Goal: Contribute content: Contribute content

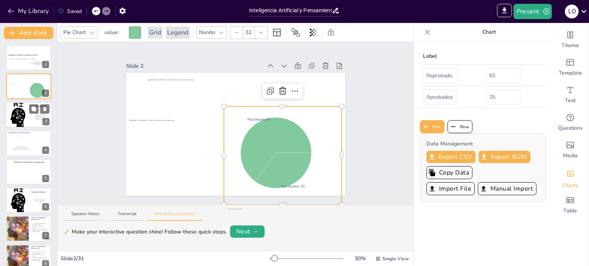
click at [13, 118] on div at bounding box center [29, 115] width 46 height 31
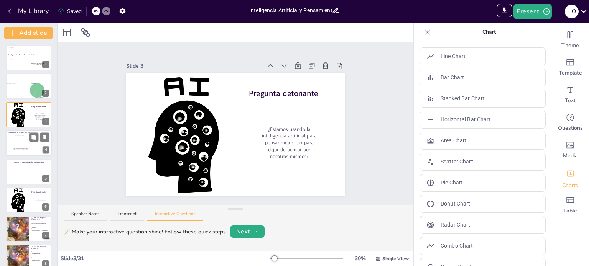
click at [26, 147] on p "Trabajo multidisciplinario" at bounding box center [21, 147] width 16 height 1
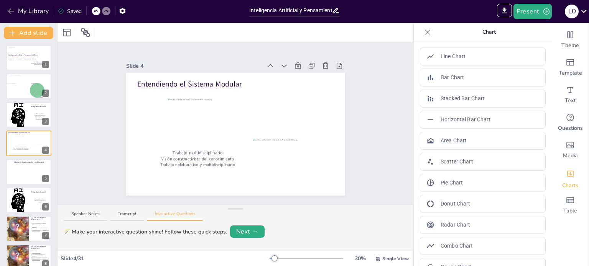
click at [82, 103] on div "Slide 1 Inteligencia Artificial y Pensamiento Crítico La IA ¿Aliada o amenaza a…" at bounding box center [235, 123] width 356 height 163
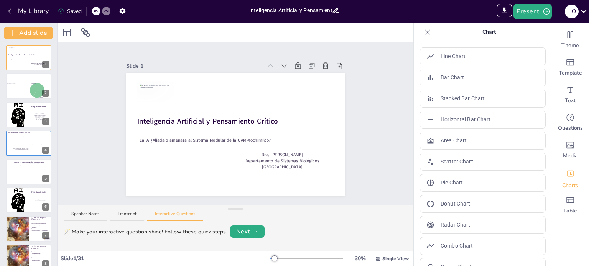
click at [82, 103] on div "Slide 1 Inteligencia Artificial y Pensamiento Crítico La IA ¿Aliada o amenaza a…" at bounding box center [235, 123] width 356 height 163
click at [22, 97] on div at bounding box center [15, 90] width 17 height 15
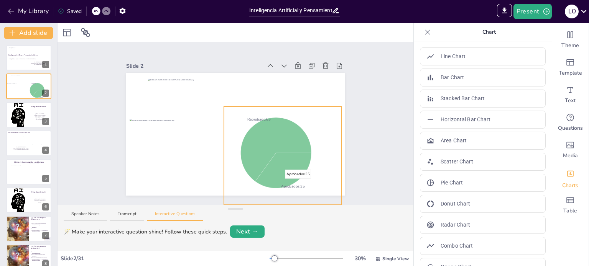
click at [325, 105] on div "Reprobado : 65 Aprobados : 35 Reprobado Aprobados Aprobados : 35" at bounding box center [235, 134] width 219 height 123
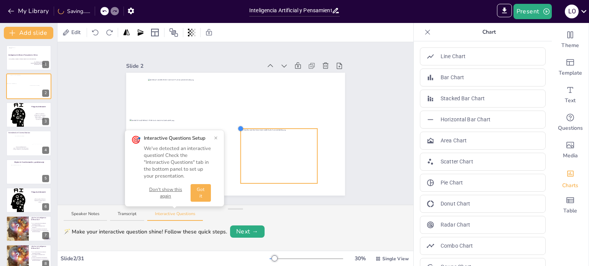
drag, startPoint x: 146, startPoint y: 81, endPoint x: 233, endPoint y: 125, distance: 97.4
click at [237, 126] on div at bounding box center [240, 129] width 6 height 6
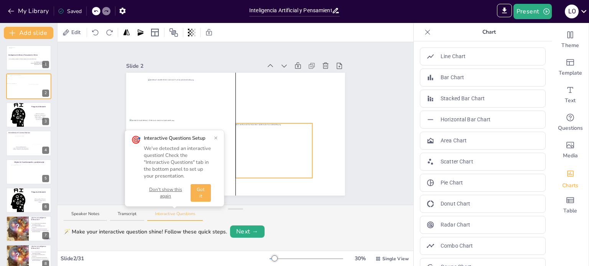
drag, startPoint x: 249, startPoint y: 128, endPoint x: 243, endPoint y: 122, distance: 8.1
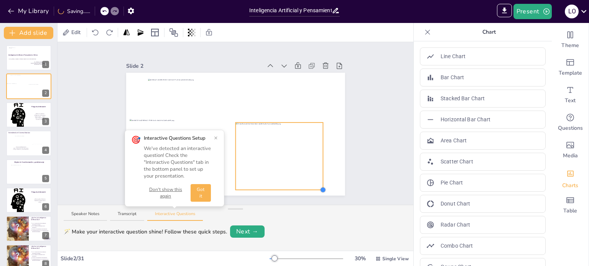
drag, startPoint x: 307, startPoint y: 176, endPoint x: 317, endPoint y: 188, distance: 16.6
click at [320, 188] on div at bounding box center [323, 190] width 6 height 6
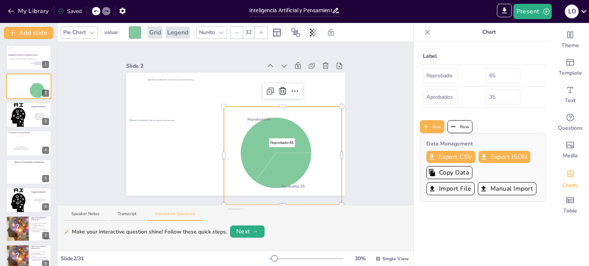
click at [270, 142] on icon at bounding box center [275, 150] width 71 height 64
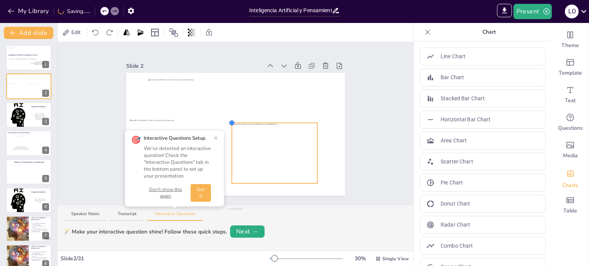
drag, startPoint x: 146, startPoint y: 82, endPoint x: 225, endPoint y: 120, distance: 86.9
click at [228, 120] on div at bounding box center [231, 123] width 6 height 6
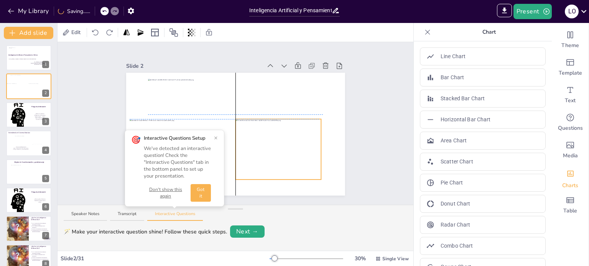
drag, startPoint x: 247, startPoint y: 121, endPoint x: 249, endPoint y: 115, distance: 6.7
click at [365, 147] on div "Slide 1 Inteligencia Artificial y Pensamiento Crítico La IA ¿Aliada o amenaza a…" at bounding box center [235, 123] width 356 height 163
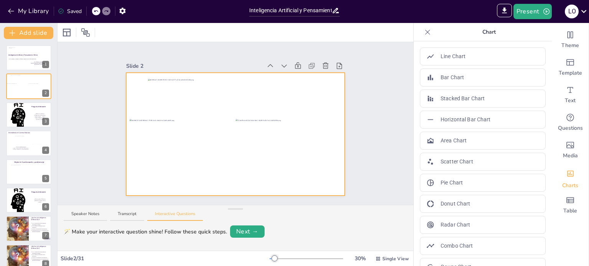
click at [332, 151] on div at bounding box center [235, 134] width 219 height 123
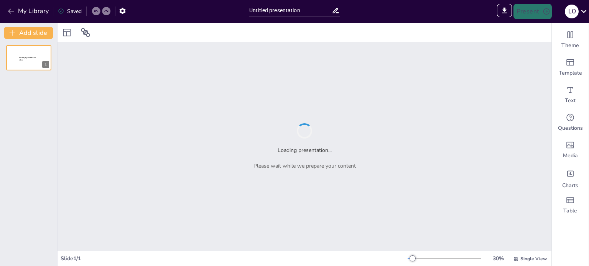
type input "Sendsteps presentation"
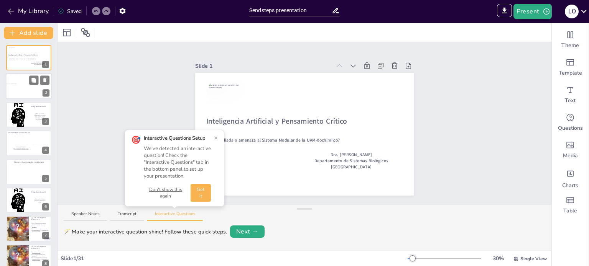
click at [21, 89] on div at bounding box center [15, 90] width 17 height 15
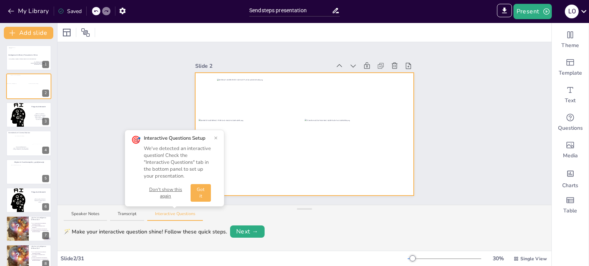
click at [310, 185] on div at bounding box center [304, 134] width 219 height 123
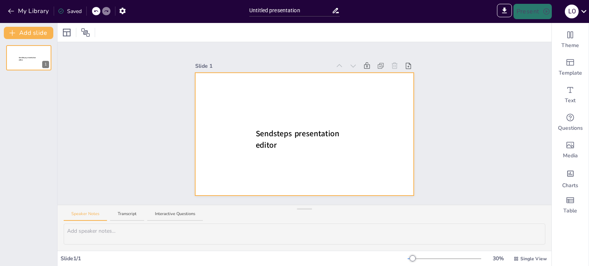
type input "Sendsteps presentation"
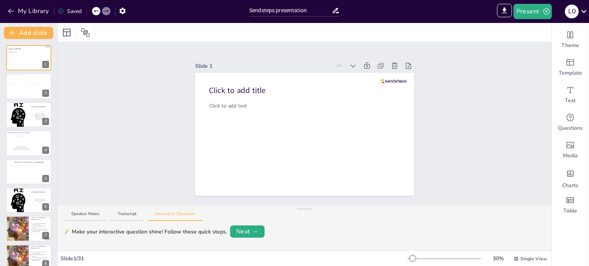
click at [97, 11] on icon at bounding box center [96, 11] width 5 height 5
click at [181, 119] on div "Slide 1 Click to add title Click to add text Slide 2 Slide 3 Pregunta detonante…" at bounding box center [305, 123] width 262 height 145
click at [18, 94] on div at bounding box center [15, 90] width 17 height 15
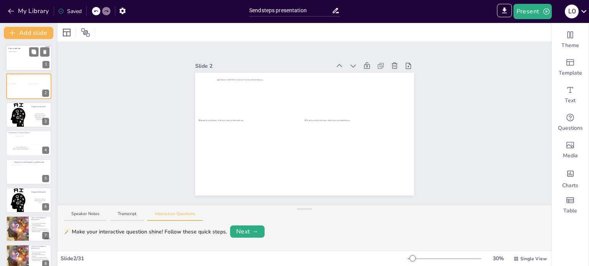
click at [21, 59] on div "Click to add text" at bounding box center [28, 59] width 39 height 17
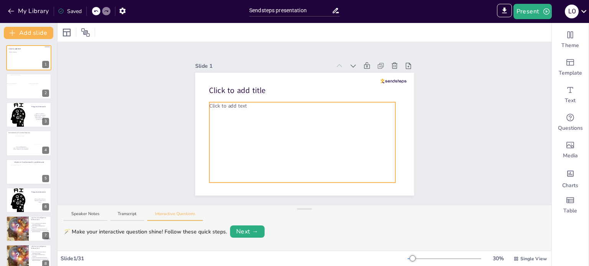
click at [285, 135] on div "Click to add text" at bounding box center [302, 142] width 186 height 80
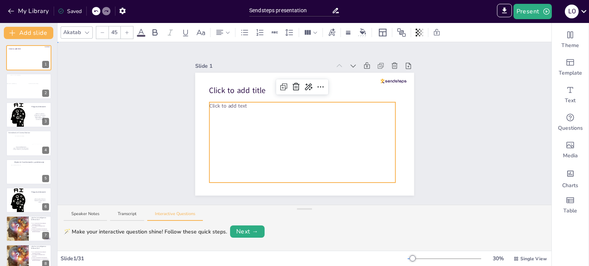
click at [93, 93] on div "Slide 1 Click to add title Click to add text Slide 2 Slide 3 Pregunta detonante…" at bounding box center [304, 123] width 494 height 163
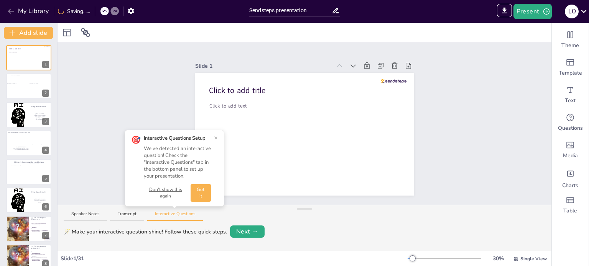
click at [103, 11] on icon at bounding box center [104, 11] width 5 height 5
click at [103, 11] on div at bounding box center [106, 11] width 8 height 8
click at [94, 13] on icon at bounding box center [96, 11] width 5 height 5
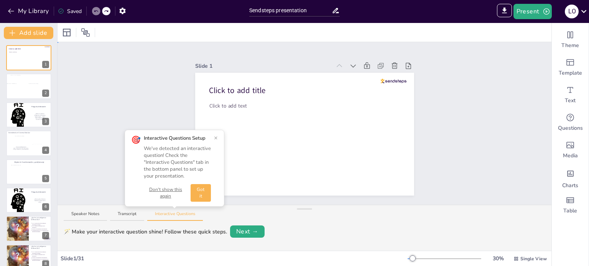
click at [79, 82] on div "Slide 1 Click to add title Click to add text Slide 2 Slide 3 Pregunta detonante…" at bounding box center [304, 123] width 494 height 163
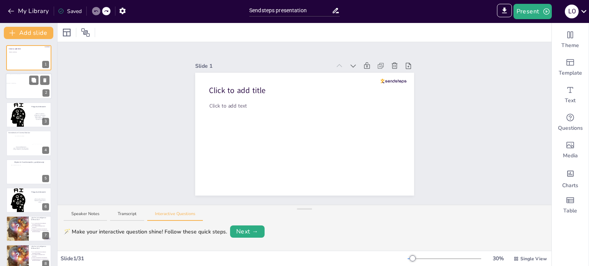
click at [31, 93] on div at bounding box center [38, 88] width 18 height 11
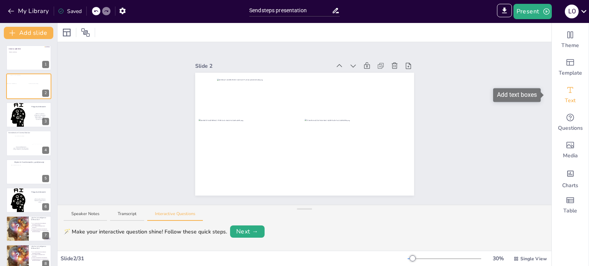
click at [571, 91] on div "Text" at bounding box center [570, 95] width 37 height 28
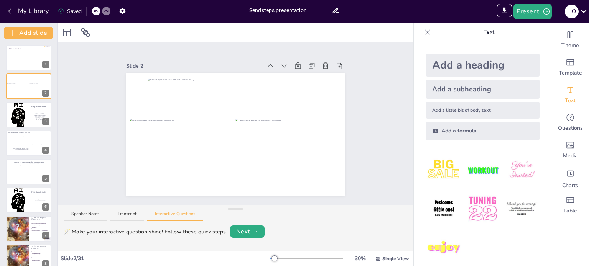
click at [437, 112] on div "Add a little bit of body text" at bounding box center [482, 110] width 113 height 17
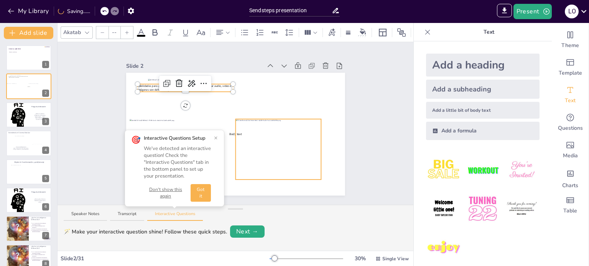
type input "24"
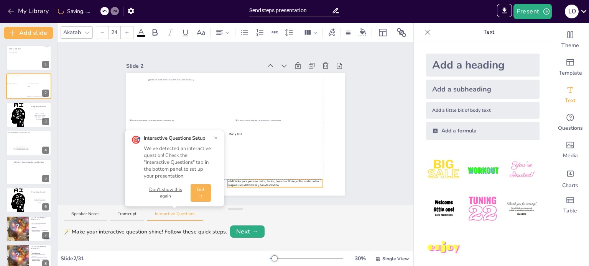
drag, startPoint x: 217, startPoint y: 88, endPoint x: 303, endPoint y: 179, distance: 125.3
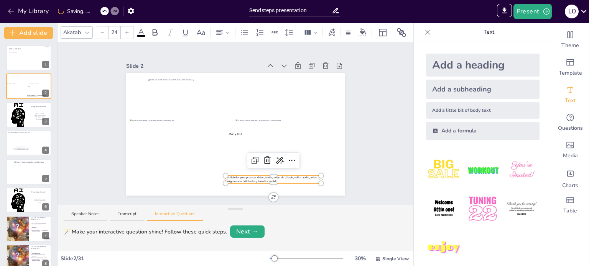
click at [350, 182] on div "Slide 1 Click to add title Click to add text Slide 2 Body text habilidades para…" at bounding box center [236, 123] width 262 height 145
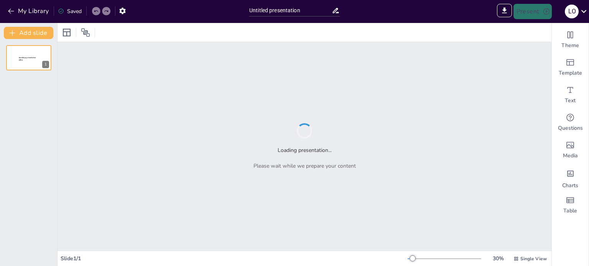
type input "Sendsteps presentation"
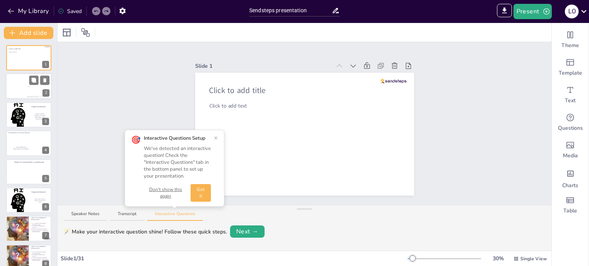
click at [31, 92] on div at bounding box center [38, 88] width 18 height 11
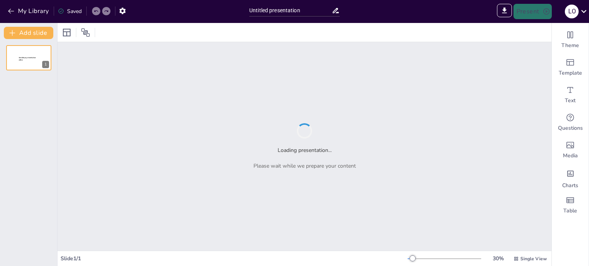
type input "Sendsteps presentation"
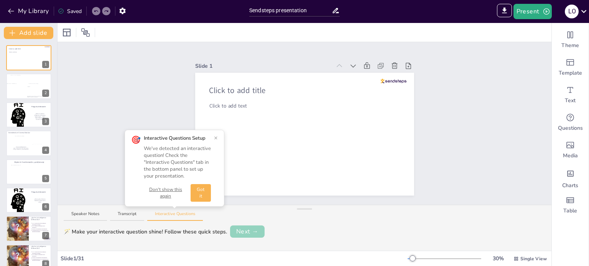
click at [241, 230] on button "Next →" at bounding box center [247, 232] width 34 height 12
click at [282, 232] on button "Next →" at bounding box center [275, 232] width 31 height 11
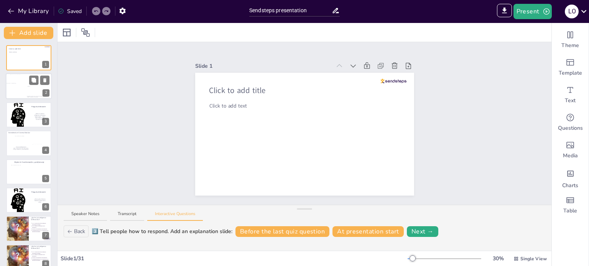
click at [21, 80] on div at bounding box center [28, 79] width 37 height 8
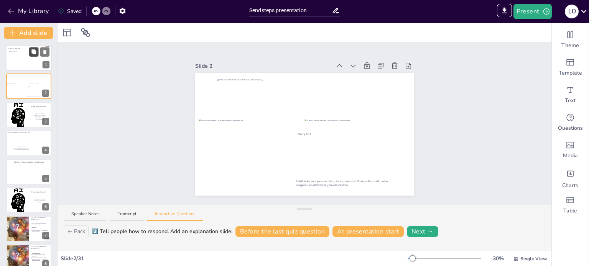
click at [30, 49] on button at bounding box center [33, 51] width 9 height 9
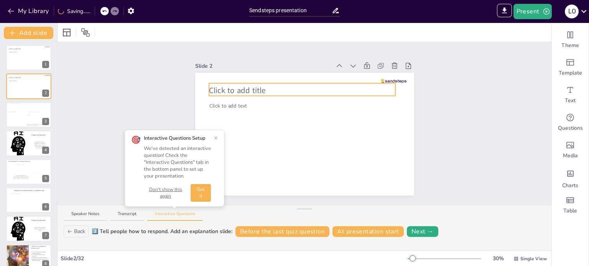
click at [218, 85] on span "Click to add title" at bounding box center [237, 90] width 57 height 11
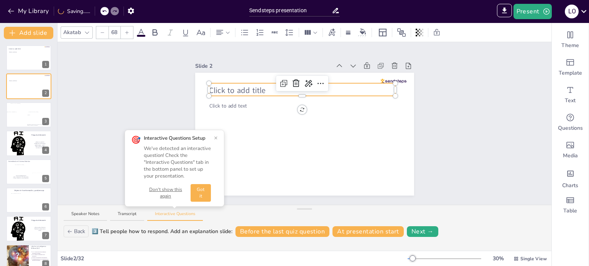
click at [218, 85] on span "Click to add title" at bounding box center [237, 90] width 57 height 11
click at [119, 99] on div "Slide 1 Click to add title Click to add text Slide 2 Click to add text Click to…" at bounding box center [304, 123] width 494 height 163
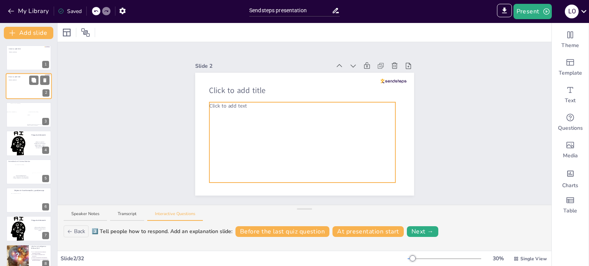
click at [16, 80] on span "Click to add text" at bounding box center [13, 81] width 8 height 2
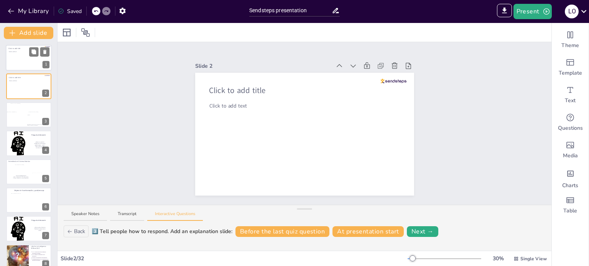
click at [18, 62] on div "Click to add text" at bounding box center [28, 59] width 39 height 17
click at [26, 85] on div "Click to add text" at bounding box center [28, 88] width 39 height 17
click at [43, 79] on icon at bounding box center [44, 80] width 5 height 5
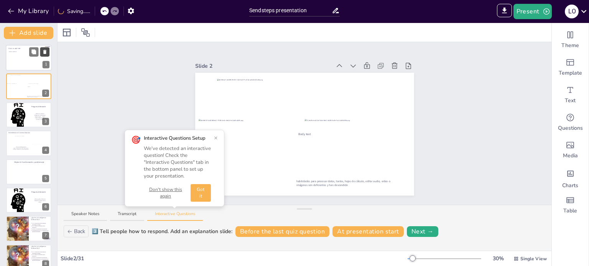
click at [45, 54] on icon at bounding box center [44, 52] width 3 height 4
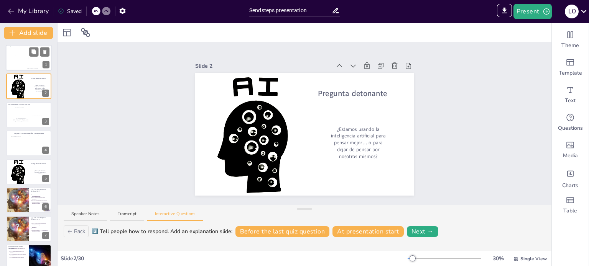
click at [31, 58] on p "Body text" at bounding box center [28, 57] width 13 height 1
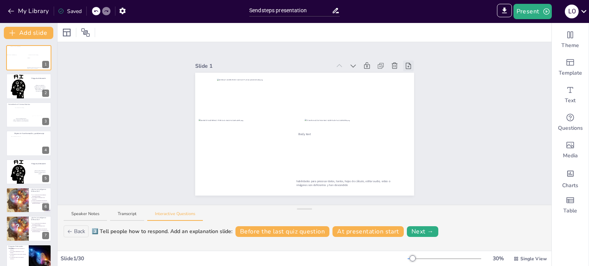
click at [404, 63] on icon at bounding box center [408, 66] width 8 height 8
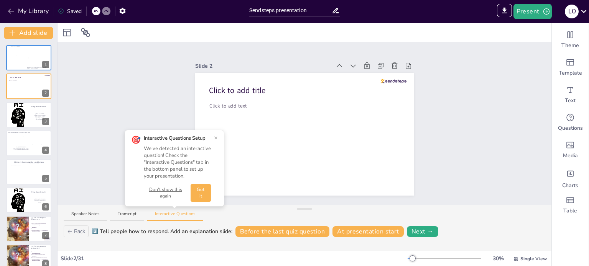
click at [404, 63] on icon at bounding box center [408, 66] width 8 height 8
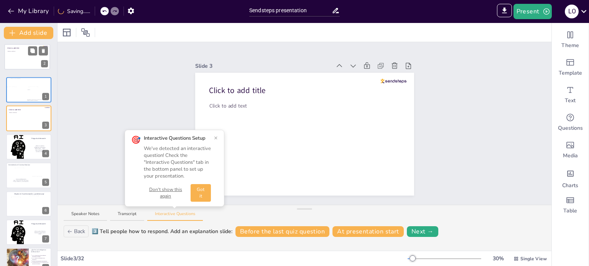
drag, startPoint x: 18, startPoint y: 84, endPoint x: 16, endPoint y: 53, distance: 30.7
click at [16, 53] on div "Click to add text" at bounding box center [27, 58] width 38 height 16
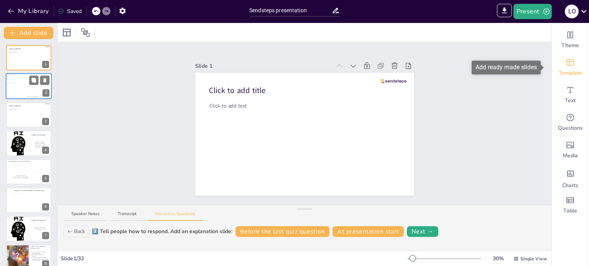
click at [563, 73] on span "Template" at bounding box center [569, 73] width 23 height 8
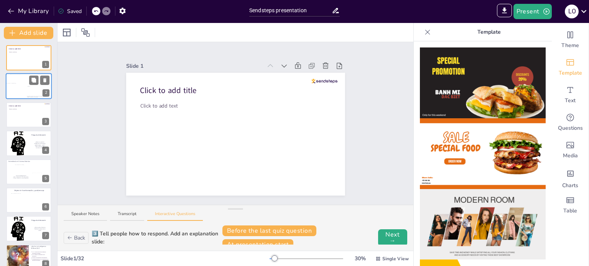
click at [452, 94] on img at bounding box center [483, 83] width 126 height 71
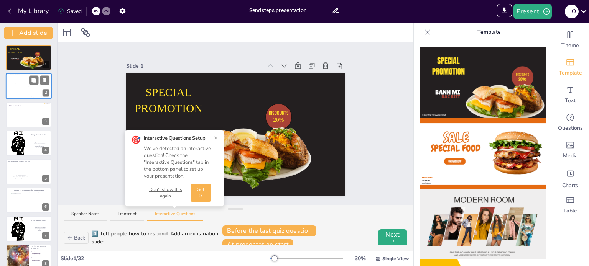
click at [93, 11] on div at bounding box center [96, 11] width 8 height 8
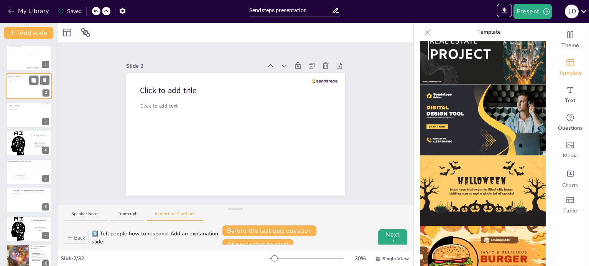
scroll to position [747, 0]
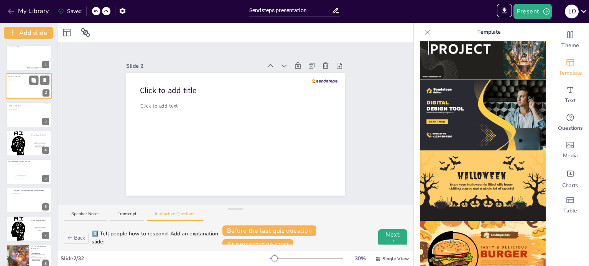
click at [424, 30] on icon at bounding box center [428, 32] width 8 height 8
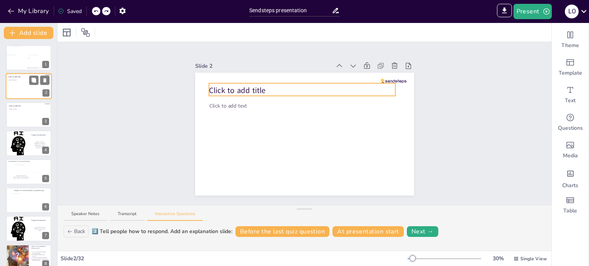
click at [223, 89] on span "Click to add title" at bounding box center [237, 90] width 57 height 11
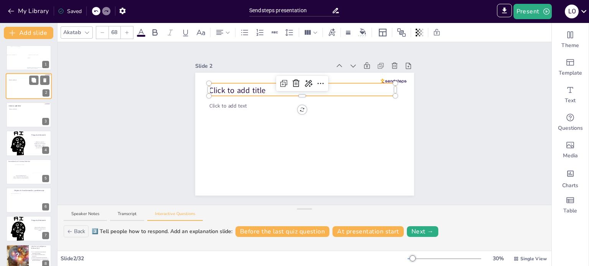
click at [223, 89] on span "Click to add title" at bounding box center [237, 90] width 57 height 11
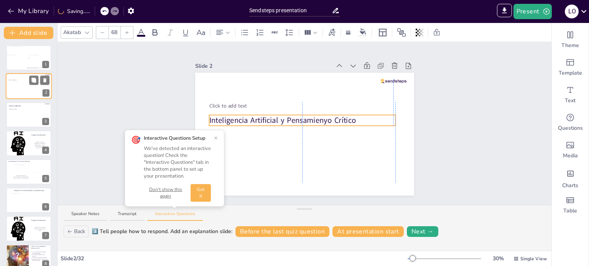
drag, startPoint x: 336, startPoint y: 80, endPoint x: 333, endPoint y: 112, distance: 31.9
click at [321, 118] on span "Inteligencia Artificial y Pensamienyo Crítico" at bounding box center [282, 120] width 147 height 11
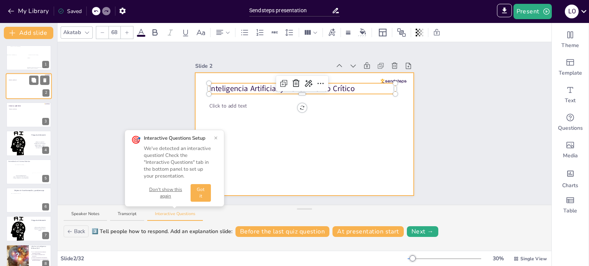
click at [349, 80] on div at bounding box center [304, 134] width 219 height 123
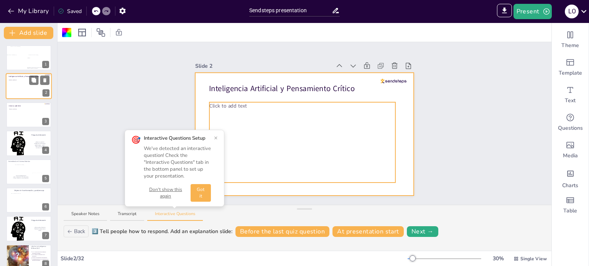
click at [237, 102] on div "Inteligencia Artificial y Pensamiento Crítico Click to add text" at bounding box center [304, 134] width 219 height 123
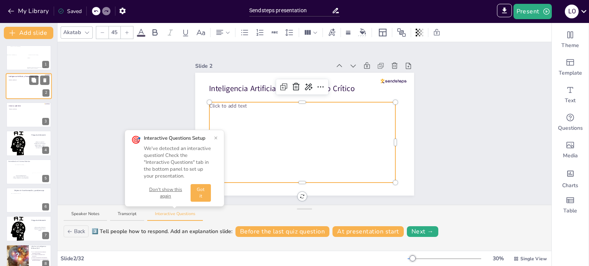
click at [236, 102] on div at bounding box center [302, 103] width 186 height 3
click at [236, 103] on span "Click to add text" at bounding box center [227, 105] width 37 height 7
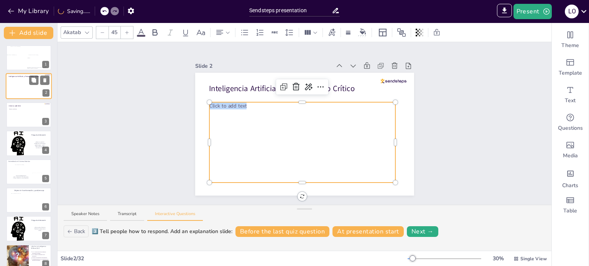
click at [236, 103] on span "Click to add text" at bounding box center [227, 105] width 37 height 7
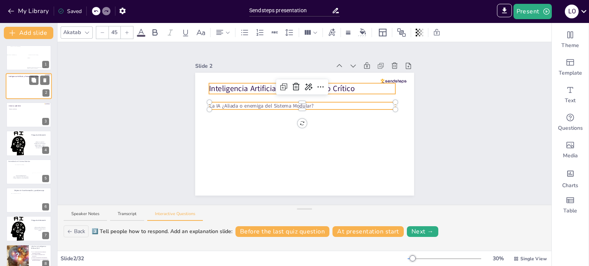
click at [335, 90] on div "Inteligencia Artificial y Pensamiento Crítico La IA ¿Aliada o enemiga del Siste…" at bounding box center [304, 134] width 219 height 123
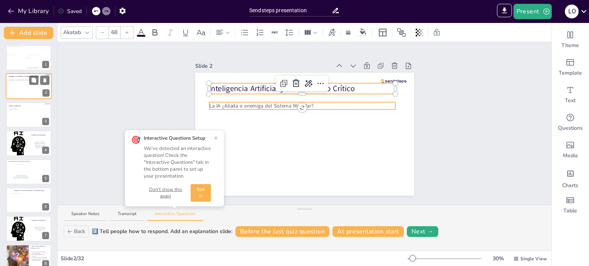
type input "--"
click at [316, 103] on p "La IA ¿Aliada o enemiga del Sistema Modular?" at bounding box center [302, 105] width 186 height 7
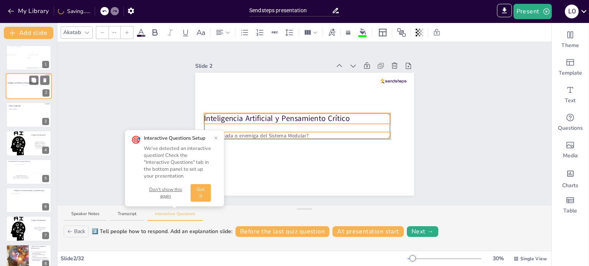
drag, startPoint x: 328, startPoint y: 90, endPoint x: 323, endPoint y: 120, distance: 30.3
click at [323, 120] on span "Inteligencia Artificial y Pensamiento Crítico" at bounding box center [277, 118] width 146 height 11
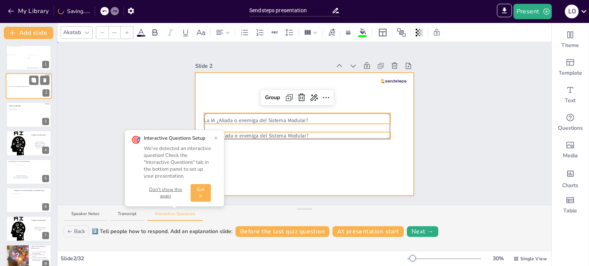
click at [312, 148] on div at bounding box center [304, 134] width 219 height 123
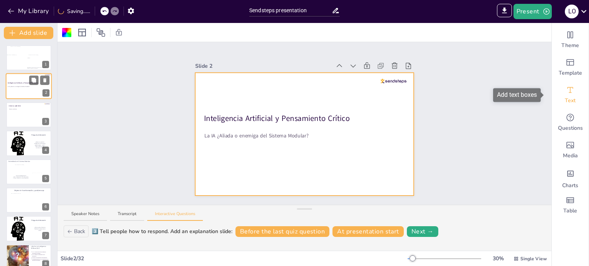
click at [567, 95] on icon "Add text boxes" at bounding box center [569, 89] width 9 height 9
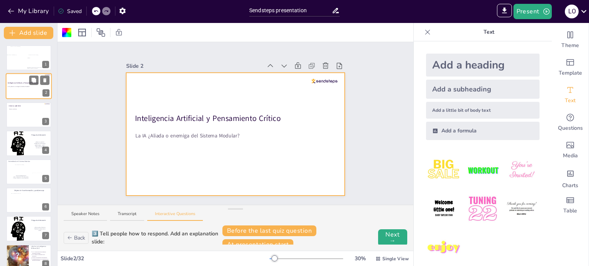
click at [445, 110] on div "Add a little bit of body text" at bounding box center [482, 110] width 113 height 17
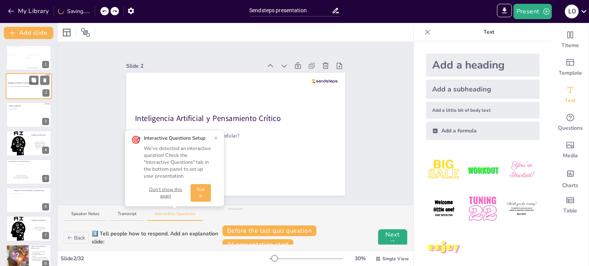
click at [434, 89] on div "Add a subheading" at bounding box center [482, 89] width 113 height 19
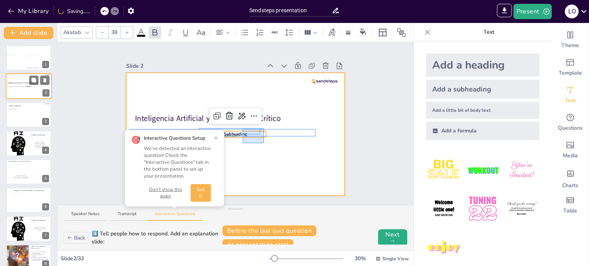
drag, startPoint x: 243, startPoint y: 128, endPoint x: 264, endPoint y: 143, distance: 25.8
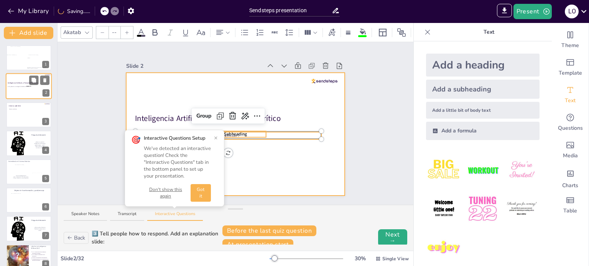
type input "45"
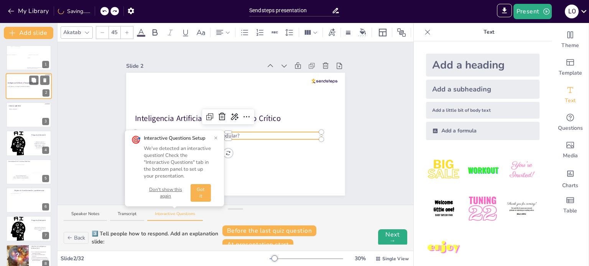
click at [262, 162] on div at bounding box center [235, 134] width 219 height 123
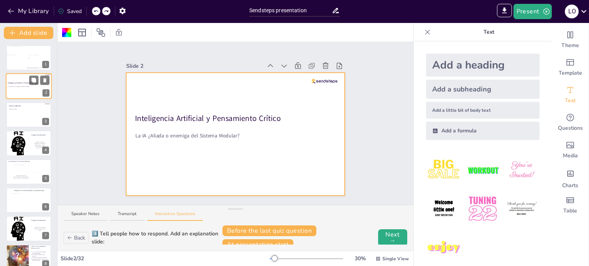
click at [458, 91] on div "Add a subheading" at bounding box center [482, 89] width 113 height 19
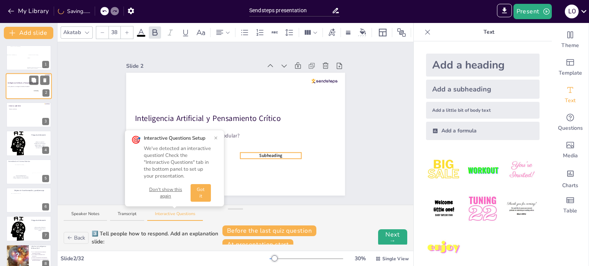
drag, startPoint x: 245, startPoint y: 130, endPoint x: 280, endPoint y: 151, distance: 41.3
click at [271, 156] on div at bounding box center [270, 157] width 61 height 3
click at [276, 153] on div at bounding box center [270, 154] width 61 height 3
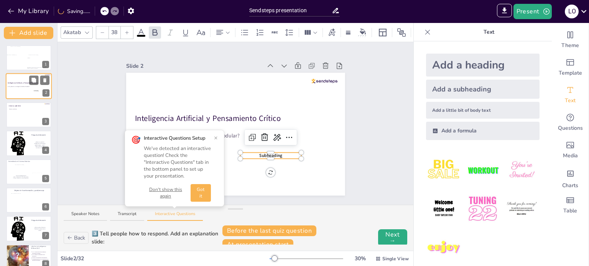
click at [276, 153] on div at bounding box center [270, 154] width 61 height 3
click at [271, 156] on div at bounding box center [270, 157] width 61 height 3
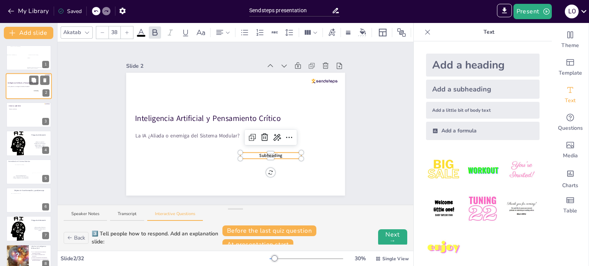
click at [272, 156] on div at bounding box center [270, 157] width 61 height 3
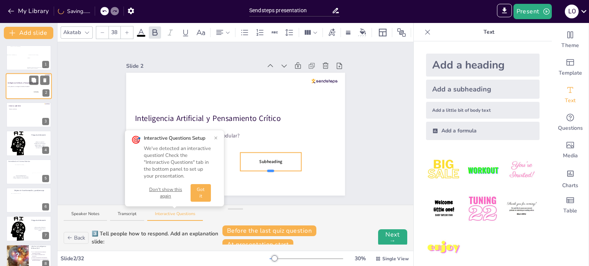
click at [267, 170] on div at bounding box center [270, 171] width 7 height 2
click at [270, 159] on span "Subheading" at bounding box center [270, 162] width 23 height 6
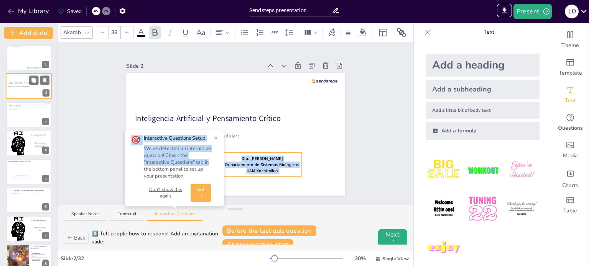
drag, startPoint x: 233, startPoint y: 163, endPoint x: 216, endPoint y: 164, distance: 17.6
click at [216, 164] on div "Slide 1 Body text habilidades para procesar datos, textos, hojas de cálculo, ed…" at bounding box center [235, 123] width 356 height 163
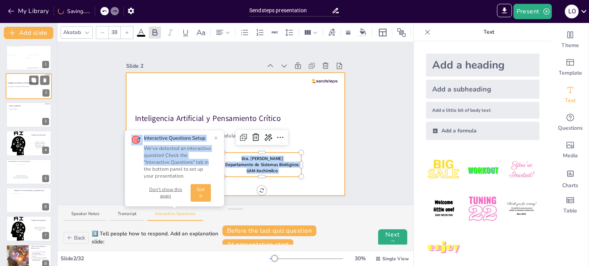
click at [321, 140] on div at bounding box center [235, 134] width 219 height 123
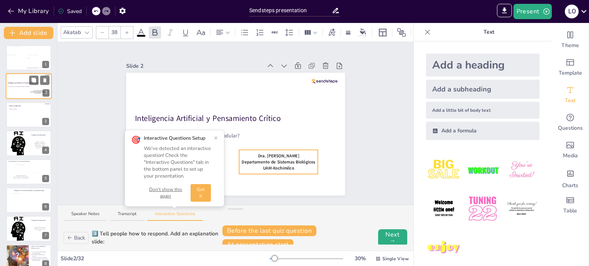
drag, startPoint x: 269, startPoint y: 151, endPoint x: 286, endPoint y: 148, distance: 16.7
click at [286, 150] on div "Dra. Lucía Ortega Cabello Departamento de Sistemas Biológicos UAM-Xochimilco" at bounding box center [278, 162] width 79 height 24
click at [265, 165] on span "UAM-Xochimilco" at bounding box center [278, 168] width 31 height 6
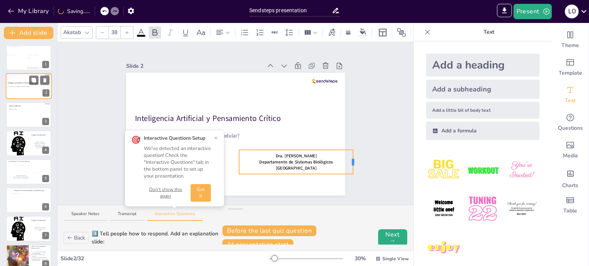
drag, startPoint x: 312, startPoint y: 160, endPoint x: 347, endPoint y: 161, distance: 35.3
click at [352, 161] on div at bounding box center [353, 162] width 2 height 7
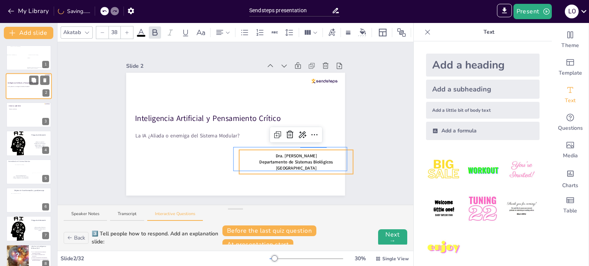
drag, startPoint x: 327, startPoint y: 147, endPoint x: 300, endPoint y: 148, distance: 26.5
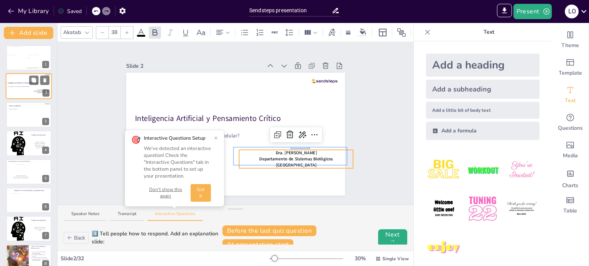
drag, startPoint x: 310, startPoint y: 147, endPoint x: 291, endPoint y: 149, distance: 19.3
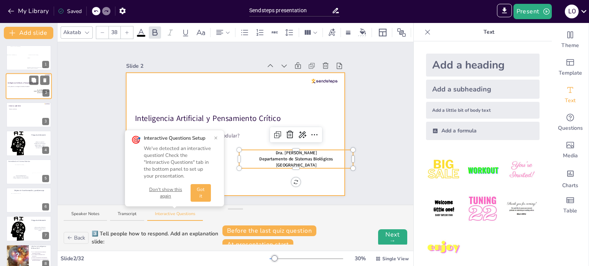
click at [281, 171] on div at bounding box center [235, 134] width 219 height 123
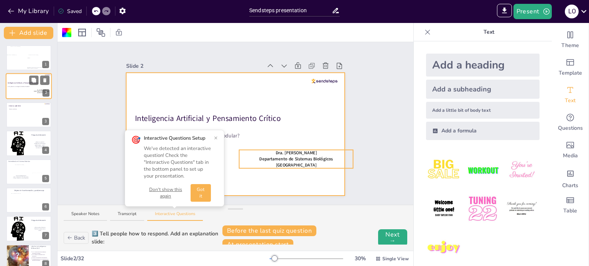
click at [277, 162] on span "[GEOGRAPHIC_DATA]" at bounding box center [296, 165] width 41 height 6
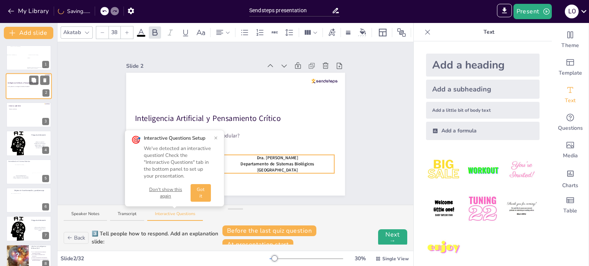
drag, startPoint x: 269, startPoint y: 149, endPoint x: 251, endPoint y: 154, distance: 19.4
click at [216, 138] on button "×" at bounding box center [216, 138] width 4 height 6
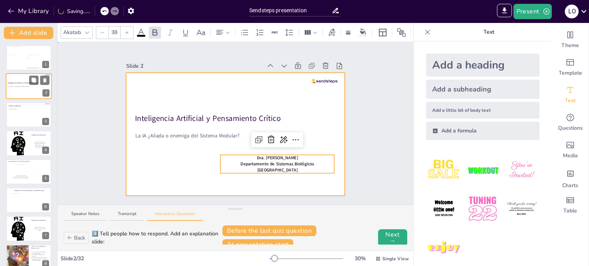
click at [319, 76] on div at bounding box center [235, 134] width 219 height 123
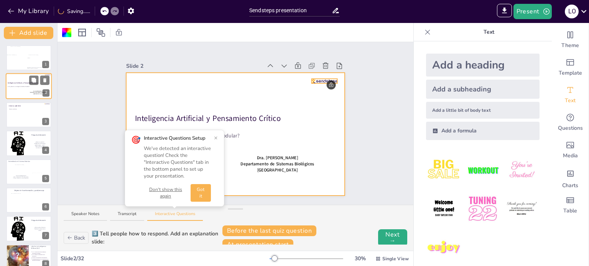
click at [317, 79] on div "Inteligencia Artificial y Pensamiento Crítico La IA ¿Aliada o enemiga del Siste…" at bounding box center [235, 134] width 219 height 123
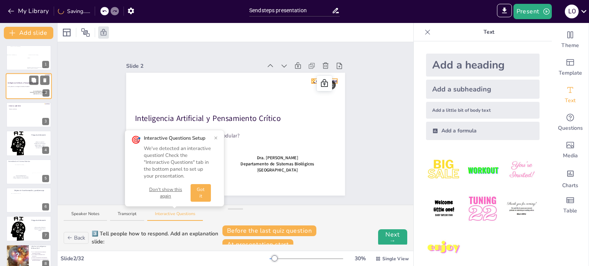
click at [311, 79] on div at bounding box center [324, 81] width 26 height 5
click at [215, 138] on button "×" at bounding box center [216, 138] width 4 height 6
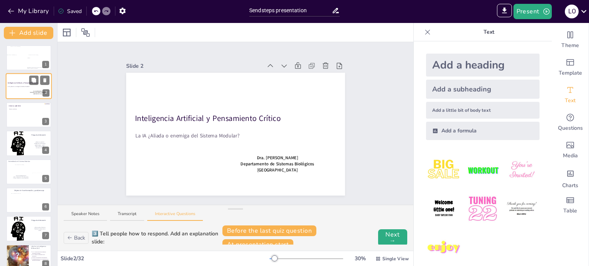
click at [81, 238] on button "Back" at bounding box center [76, 238] width 25 height 12
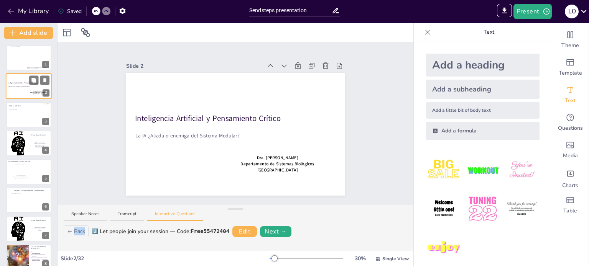
click at [81, 238] on div "Back 2️⃣ Let people join your session — Code: Free55472404 Edit Next →" at bounding box center [235, 237] width 356 height 27
click at [79, 232] on button "Back" at bounding box center [76, 232] width 25 height 12
click at [76, 232] on div "🪄 Make your interactive question shine! Follow these quick steps." at bounding box center [145, 232] width 163 height 8
click at [86, 217] on button "Speaker Notes" at bounding box center [85, 216] width 43 height 10
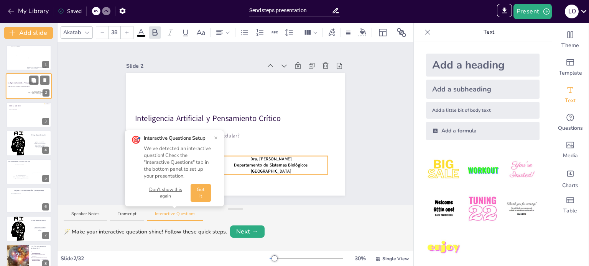
drag, startPoint x: 267, startPoint y: 154, endPoint x: 260, endPoint y: 155, distance: 6.7
click at [260, 156] on span "Dra. [PERSON_NAME]" at bounding box center [270, 159] width 41 height 6
click at [215, 138] on button "×" at bounding box center [216, 138] width 4 height 6
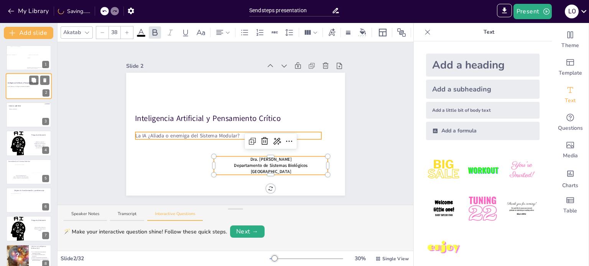
type input "45"
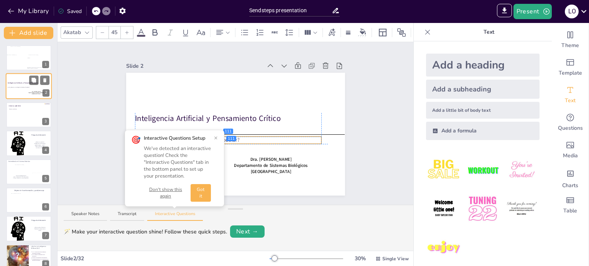
drag, startPoint x: 179, startPoint y: 133, endPoint x: 179, endPoint y: 138, distance: 4.6
click at [179, 138] on div "Slide 1 Body text habilidades para procesar datos, textos, hojas de cálculo, ed…" at bounding box center [235, 123] width 356 height 163
click at [108, 114] on div "Slide 1 Body text habilidades para procesar datos, textos, hojas de cálculo, ed…" at bounding box center [236, 123] width 262 height 145
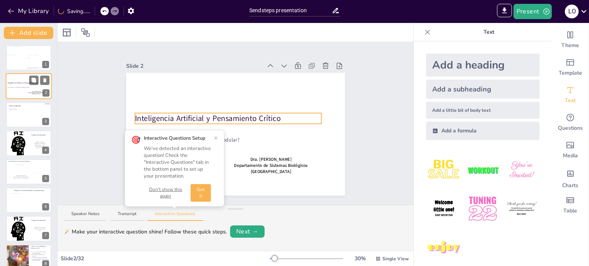
click at [167, 114] on span "Inteligencia Artificial y Pensamiento Crítico" at bounding box center [208, 118] width 146 height 11
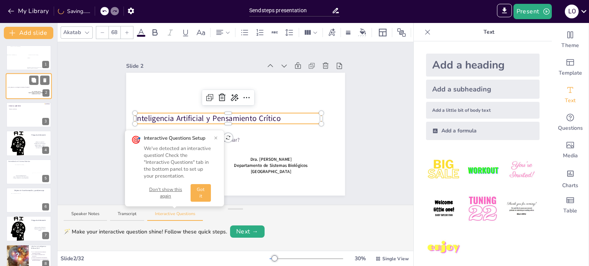
click at [215, 138] on button "×" at bounding box center [216, 138] width 4 height 6
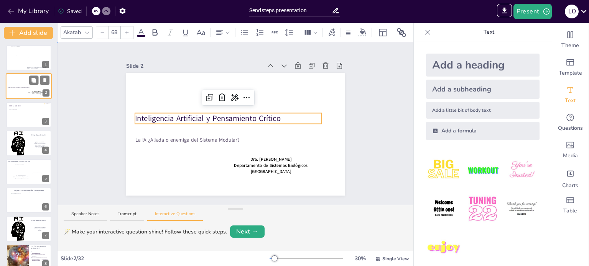
click at [105, 116] on div "Slide 1 Body text habilidades para procesar datos, textos, hojas de cálculo, ed…" at bounding box center [236, 123] width 262 height 145
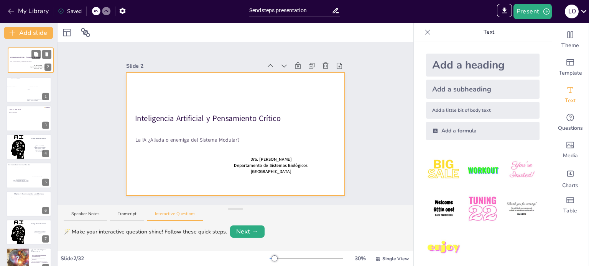
drag, startPoint x: 19, startPoint y: 80, endPoint x: 20, endPoint y: 52, distance: 28.8
click at [20, 52] on div at bounding box center [30, 60] width 45 height 25
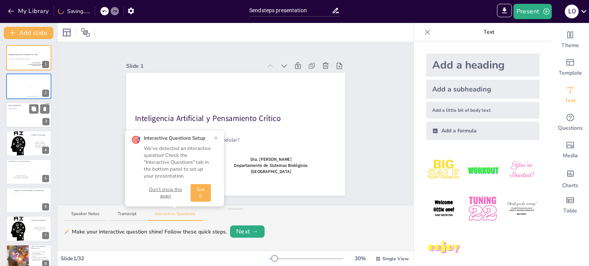
click at [22, 119] on div "Click to add text" at bounding box center [28, 116] width 39 height 17
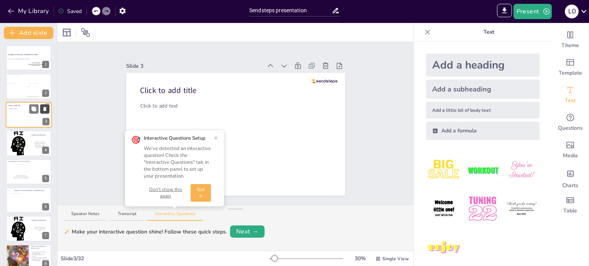
click at [44, 108] on icon at bounding box center [44, 109] width 3 height 4
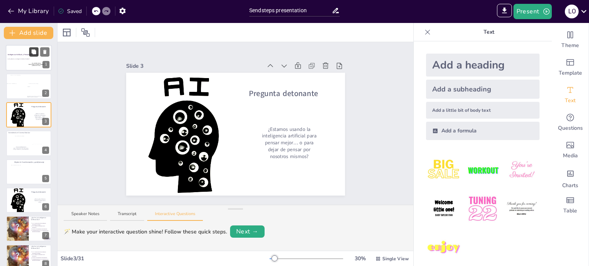
click at [29, 49] on button at bounding box center [33, 51] width 9 height 9
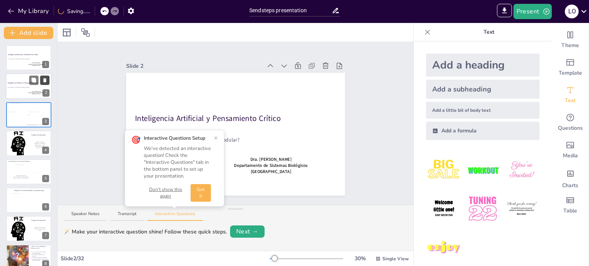
click at [43, 81] on icon at bounding box center [44, 80] width 5 height 5
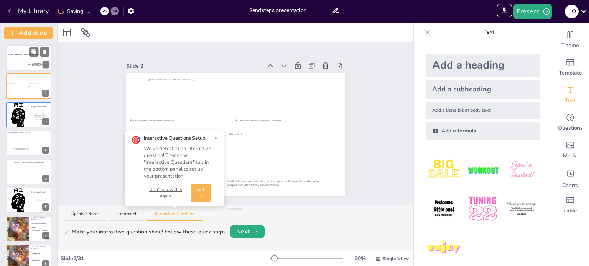
click at [30, 61] on div at bounding box center [29, 58] width 46 height 26
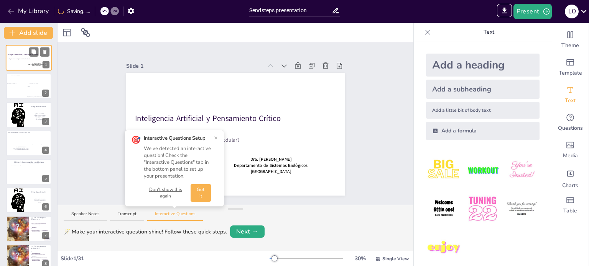
click at [30, 61] on div at bounding box center [29, 58] width 46 height 26
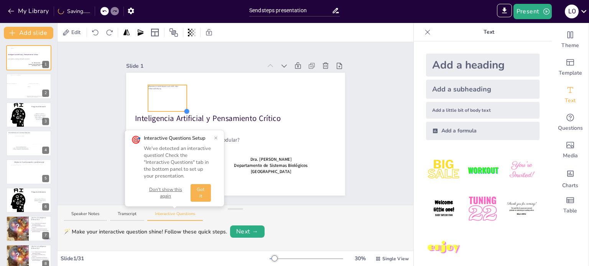
drag, startPoint x: 318, startPoint y: 181, endPoint x: 182, endPoint y: 108, distance: 154.0
click at [184, 108] on div at bounding box center [187, 111] width 6 height 6
drag, startPoint x: 179, startPoint y: 90, endPoint x: 161, endPoint y: 83, distance: 19.1
click at [351, 148] on div "Slide 1 Inteligencia Artificial y Pensamiento Crítico La IA ¿Aliada o enemiga d…" at bounding box center [236, 123] width 262 height 145
drag, startPoint x: 172, startPoint y: 83, endPoint x: 271, endPoint y: 146, distance: 117.0
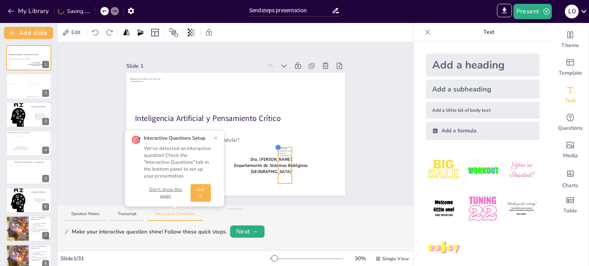
click at [275, 146] on div at bounding box center [278, 148] width 6 height 6
drag, startPoint x: 286, startPoint y: 153, endPoint x: 322, endPoint y: 82, distance: 79.2
drag, startPoint x: 323, startPoint y: 111, endPoint x: 334, endPoint y: 123, distance: 16.6
click at [336, 123] on div at bounding box center [339, 126] width 6 height 6
click at [365, 102] on div "Slide 1 Inteligencia Artificial y Pensamiento Crítico La IA ¿Aliada o enemiga d…" at bounding box center [235, 123] width 356 height 163
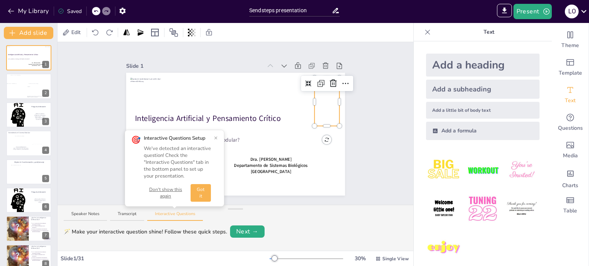
click at [320, 82] on div "Inteligencia Artificial y Pensamiento Crítico La IA ¿Aliada o enemiga del Siste…" at bounding box center [235, 134] width 219 height 123
drag, startPoint x: 308, startPoint y: 123, endPoint x: 302, endPoint y: 125, distance: 5.7
click at [306, 125] on div at bounding box center [309, 128] width 6 height 6
click at [364, 84] on div "Slide 1 Inteligencia Artificial y Pensamiento Crítico La IA ¿Aliada o enemiga d…" at bounding box center [235, 123] width 356 height 163
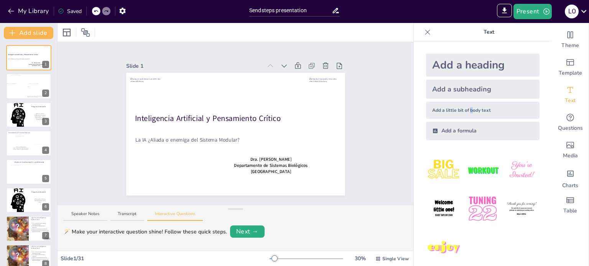
click at [466, 110] on div "Add a little bit of body text" at bounding box center [482, 110] width 113 height 17
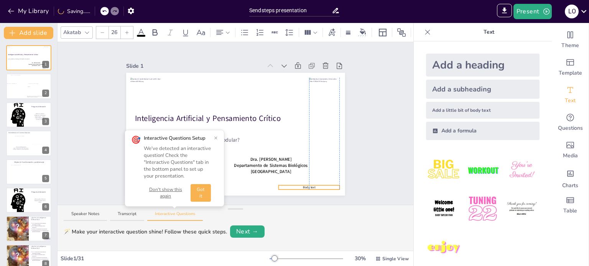
drag, startPoint x: 248, startPoint y: 131, endPoint x: 322, endPoint y: 184, distance: 90.9
click at [315, 187] on div at bounding box center [308, 188] width 61 height 3
click at [310, 187] on div at bounding box center [308, 188] width 61 height 3
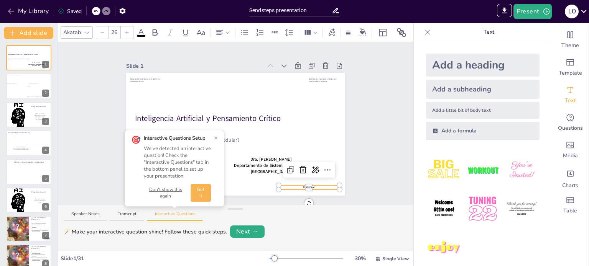
click at [310, 187] on div at bounding box center [308, 188] width 61 height 3
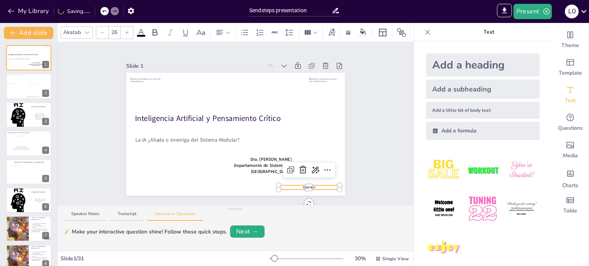
click at [303, 187] on div at bounding box center [308, 188] width 61 height 3
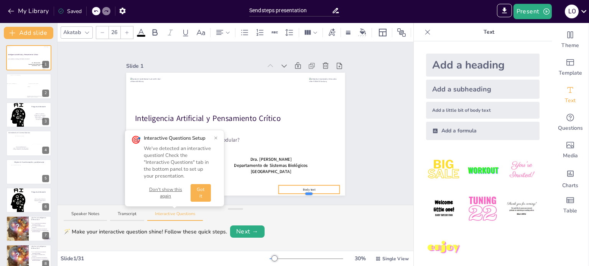
drag, startPoint x: 302, startPoint y: 187, endPoint x: 302, endPoint y: 191, distance: 4.2
click at [305, 193] on div at bounding box center [308, 194] width 7 height 2
click at [303, 188] on span "Body text" at bounding box center [309, 190] width 12 height 4
click at [368, 187] on div "Slide 1 Inteligencia Artificial y Pensamiento Crítico La IA ¿Aliada o enemiga d…" at bounding box center [235, 123] width 356 height 163
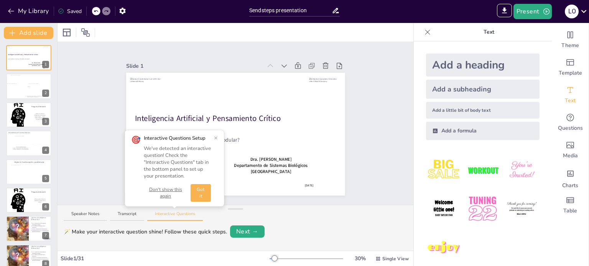
click at [216, 138] on button "×" at bounding box center [216, 138] width 4 height 6
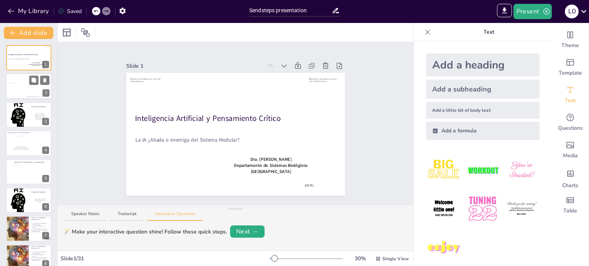
click at [24, 89] on div at bounding box center [29, 87] width 46 height 26
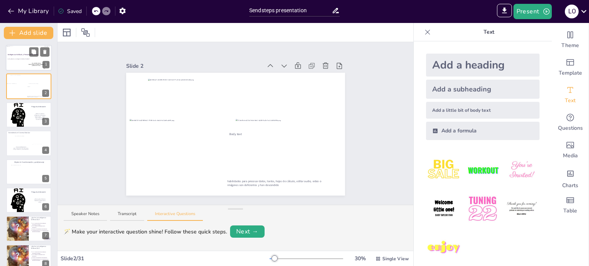
click at [21, 65] on div at bounding box center [29, 58] width 46 height 26
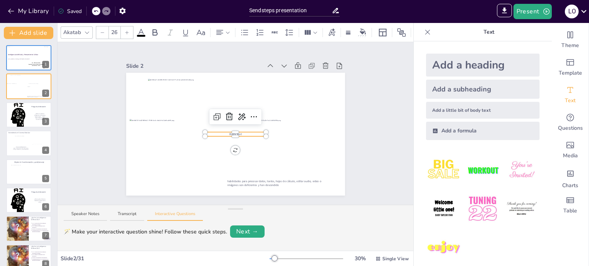
click at [226, 132] on div "Body text habilidades para procesar datos, textos, hojas de cálculo, editar aud…" at bounding box center [235, 134] width 219 height 123
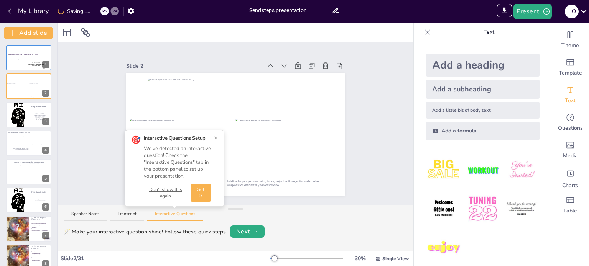
click at [217, 138] on button "×" at bounding box center [216, 138] width 4 height 6
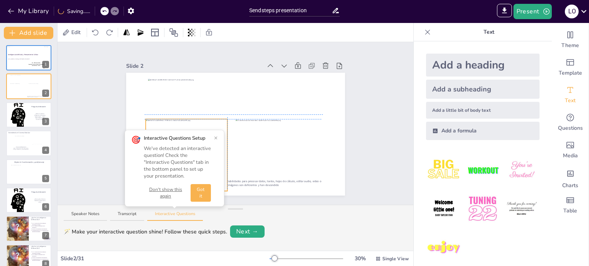
drag, startPoint x: 161, startPoint y: 145, endPoint x: 176, endPoint y: 143, distance: 15.1
click at [176, 143] on div "Slide 1 Inteligencia Artificial y Pensamiento Crítico La IA ¿Aliada o enemiga d…" at bounding box center [235, 123] width 356 height 163
click at [361, 156] on div "Slide 1 Inteligencia Artificial y Pensamiento Crítico La IA ¿Aliada o enemiga d…" at bounding box center [235, 123] width 356 height 163
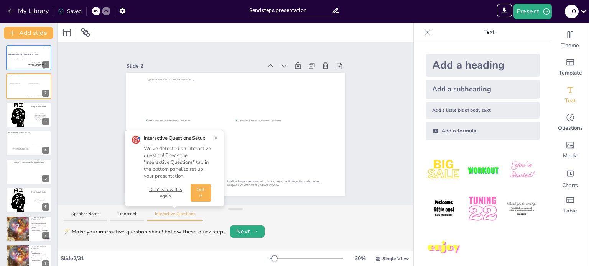
click at [214, 139] on button "×" at bounding box center [216, 138] width 4 height 6
drag, startPoint x: 184, startPoint y: 141, endPoint x: 179, endPoint y: 140, distance: 5.1
click at [179, 140] on div "Slide 1 Inteligencia Artificial y Pensamiento Crítico La IA ¿Aliada o enemiga d…" at bounding box center [235, 123] width 356 height 163
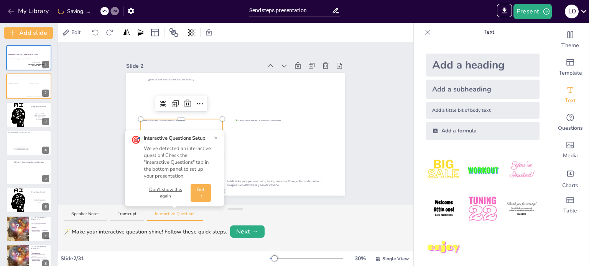
click at [215, 136] on button "×" at bounding box center [216, 138] width 4 height 6
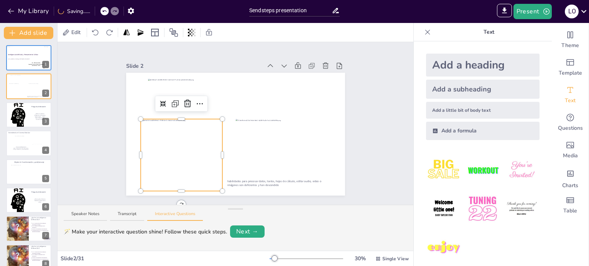
click at [340, 132] on div "Slide 1 Inteligencia Artificial y Pensamiento Crítico La IA ¿Aliada o enemiga d…" at bounding box center [236, 123] width 262 height 145
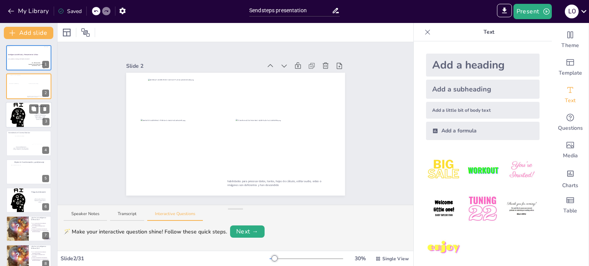
click at [26, 115] on div at bounding box center [29, 115] width 46 height 31
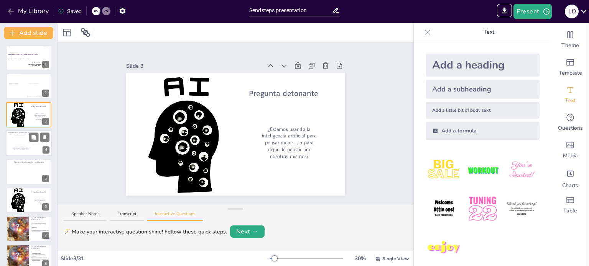
click at [20, 143] on div at bounding box center [29, 143] width 46 height 26
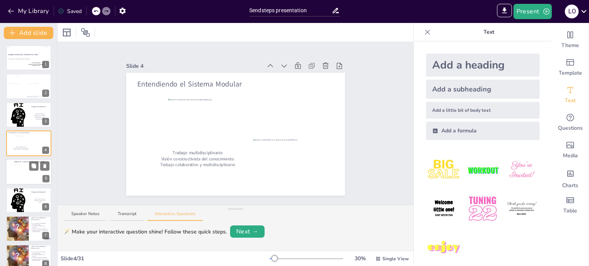
click at [16, 181] on div at bounding box center [19, 174] width 16 height 18
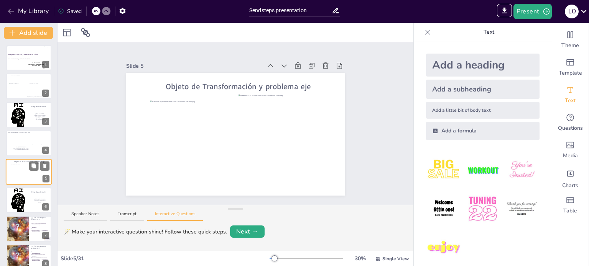
scroll to position [19, 0]
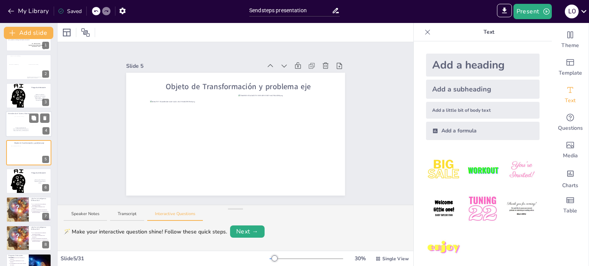
click at [22, 122] on div at bounding box center [28, 120] width 27 height 7
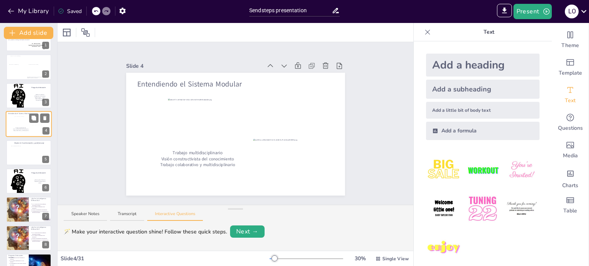
scroll to position [0, 0]
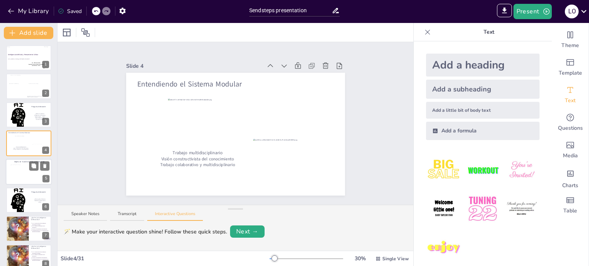
click at [20, 177] on div at bounding box center [19, 174] width 16 height 18
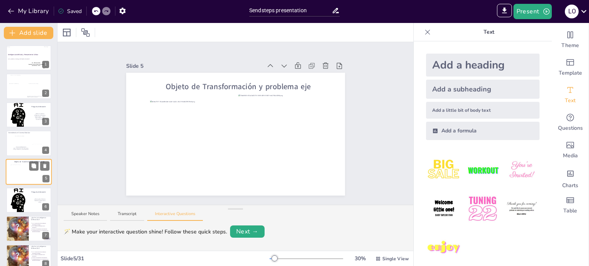
scroll to position [19, 0]
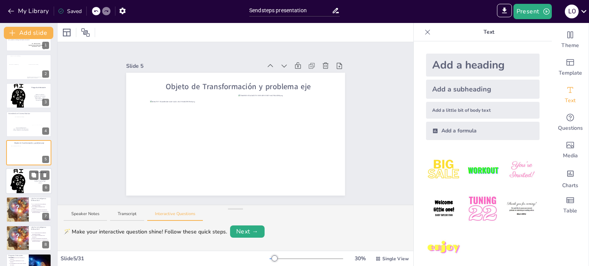
click at [18, 179] on div at bounding box center [29, 181] width 46 height 31
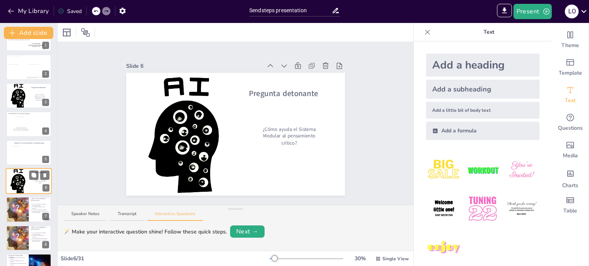
scroll to position [48, 0]
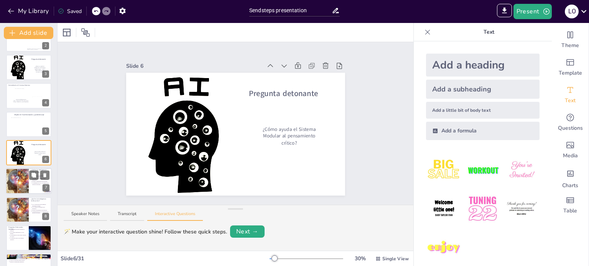
click at [26, 174] on div at bounding box center [17, 182] width 46 height 26
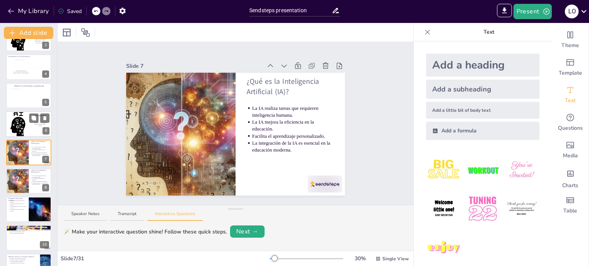
click at [23, 131] on div at bounding box center [29, 124] width 46 height 31
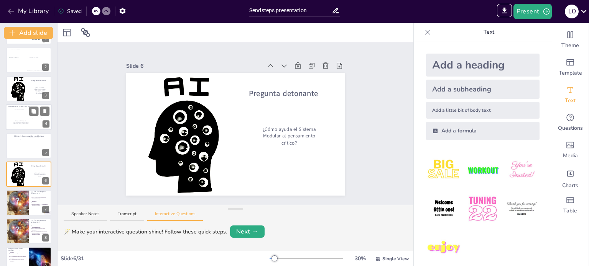
scroll to position [26, 0]
click at [24, 84] on div at bounding box center [28, 89] width 45 height 30
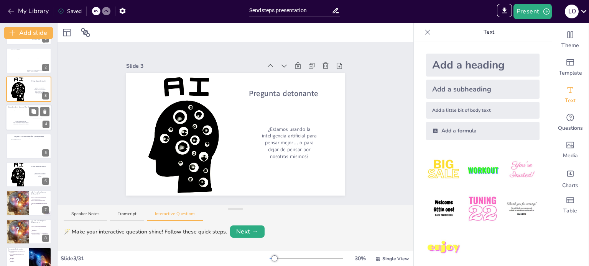
scroll to position [0, 0]
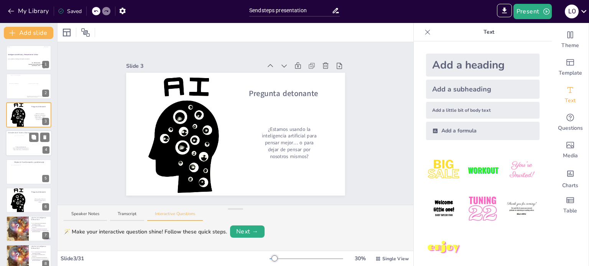
click at [23, 135] on div at bounding box center [29, 143] width 46 height 26
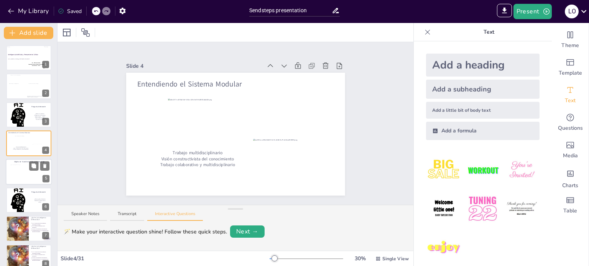
click at [25, 174] on div at bounding box center [19, 174] width 16 height 18
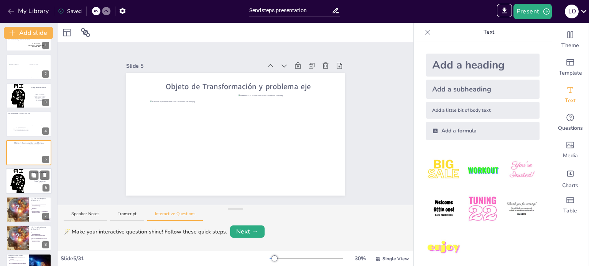
click at [18, 179] on div at bounding box center [29, 181] width 46 height 31
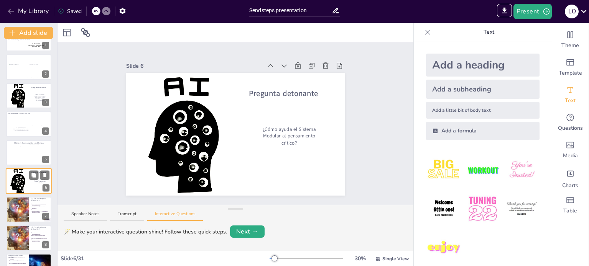
scroll to position [48, 0]
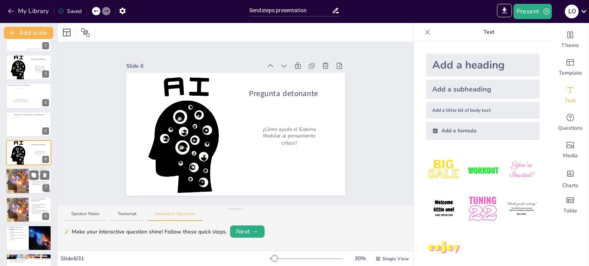
click at [25, 182] on div at bounding box center [17, 182] width 46 height 26
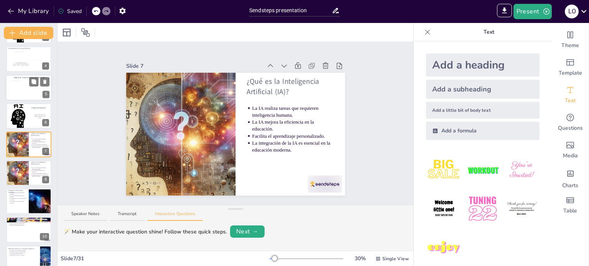
scroll to position [85, 0]
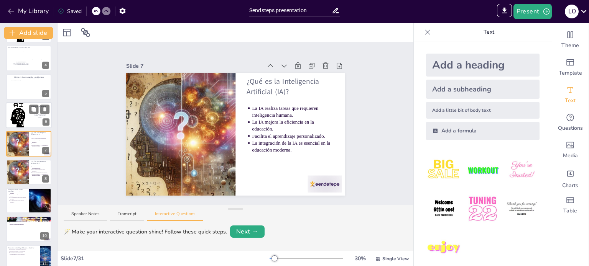
click at [23, 118] on div at bounding box center [29, 115] width 46 height 31
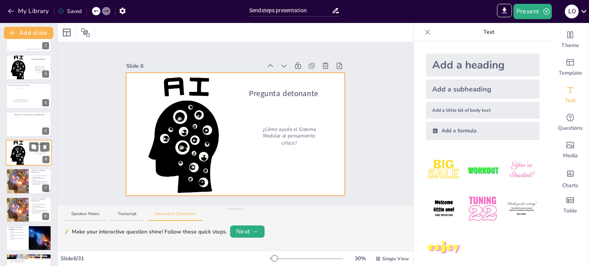
click at [23, 156] on div at bounding box center [29, 153] width 46 height 31
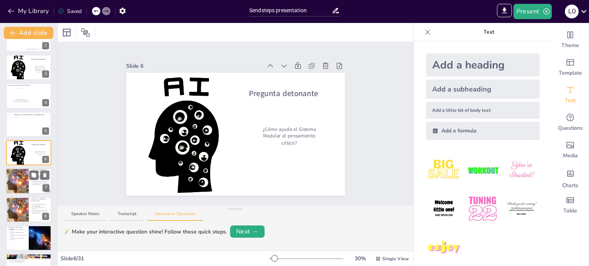
click at [25, 186] on div at bounding box center [17, 182] width 46 height 26
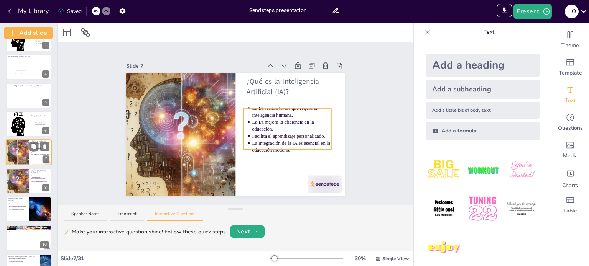
click at [38, 156] on p "La integración de la IA es esencial en la educación moderna." at bounding box center [40, 155] width 17 height 3
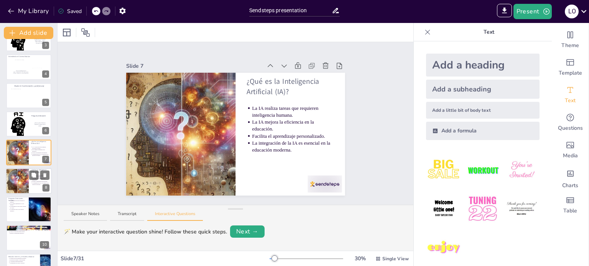
click at [21, 188] on div at bounding box center [17, 181] width 46 height 26
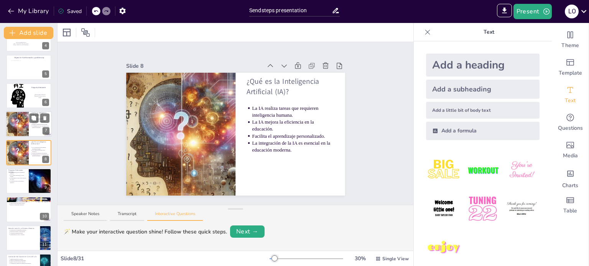
click at [23, 121] on div at bounding box center [17, 125] width 46 height 26
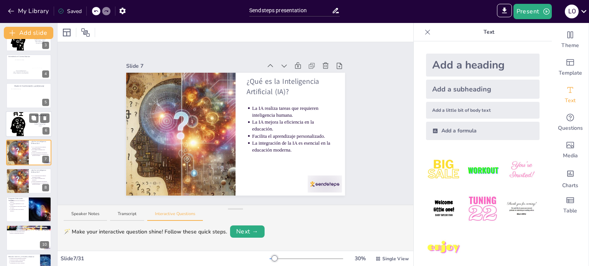
click at [32, 125] on div at bounding box center [29, 124] width 46 height 31
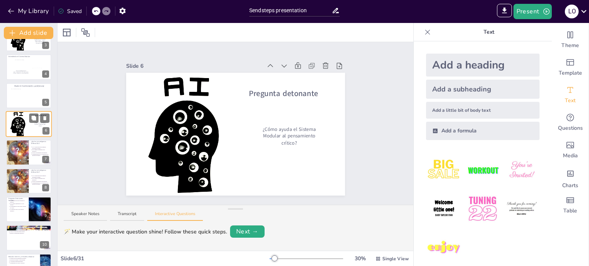
scroll to position [48, 0]
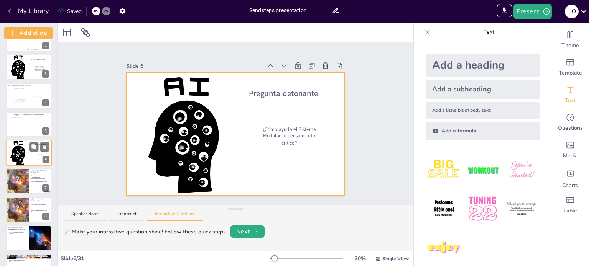
click at [13, 153] on div at bounding box center [29, 153] width 46 height 31
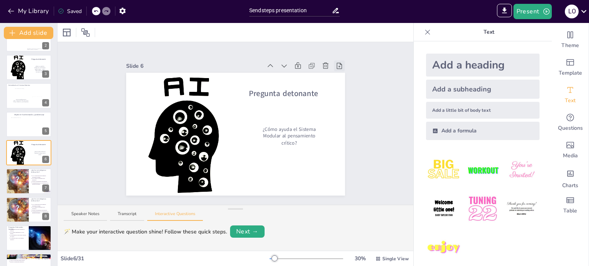
click at [337, 63] on icon at bounding box center [339, 66] width 5 height 6
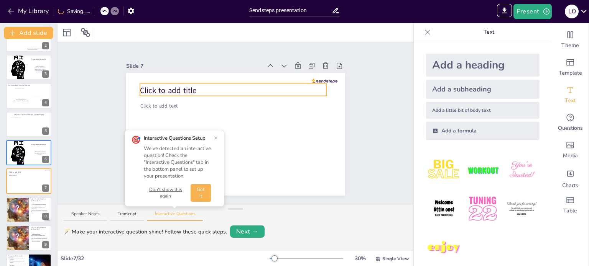
click at [163, 87] on span "Click to add title" at bounding box center [168, 90] width 57 height 11
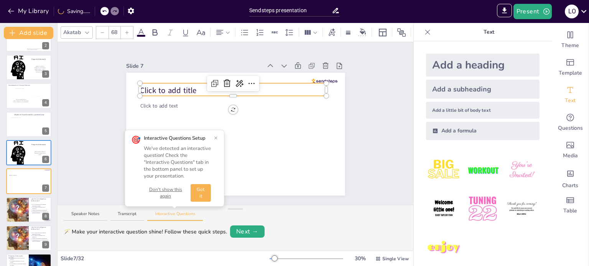
click at [163, 87] on span "Click to add title" at bounding box center [168, 90] width 57 height 11
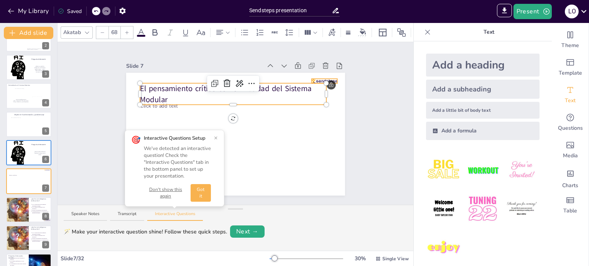
click at [327, 79] on div at bounding box center [324, 81] width 26 height 5
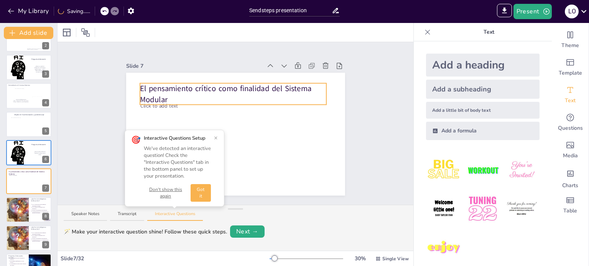
click at [187, 84] on span "El pensamiento crítico como finalidad del Sistema Modular" at bounding box center [225, 94] width 171 height 21
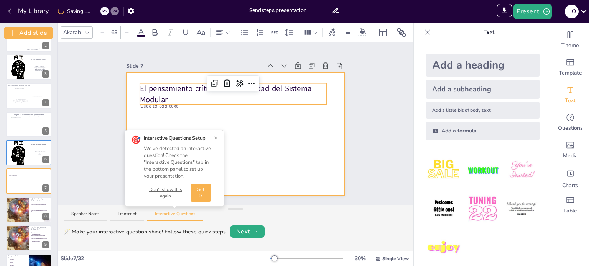
click at [181, 80] on div at bounding box center [235, 134] width 219 height 123
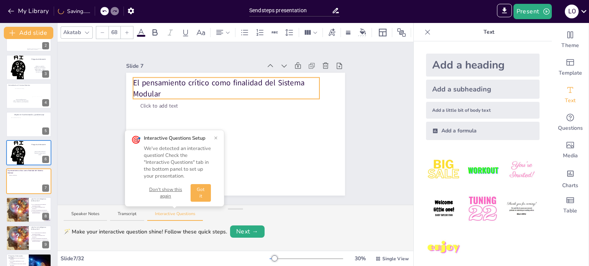
drag, startPoint x: 182, startPoint y: 83, endPoint x: 174, endPoint y: 78, distance: 9.7
click at [174, 78] on span "El pensamiento crítico como finalidad del Sistema Modular" at bounding box center [218, 88] width 171 height 21
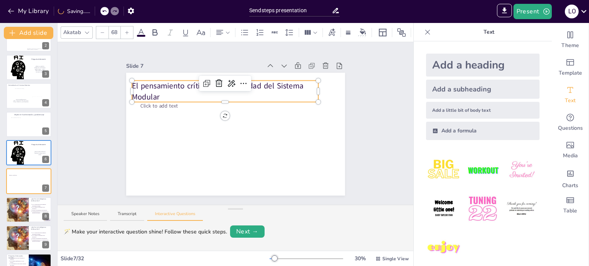
click at [315, 89] on div at bounding box center [316, 91] width 3 height 21
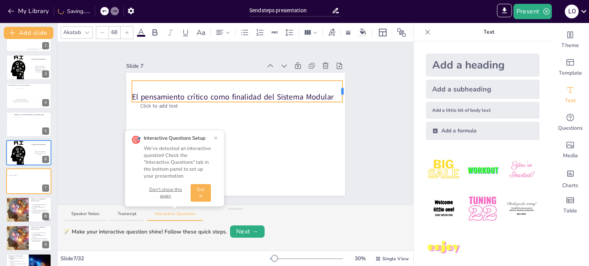
drag, startPoint x: 313, startPoint y: 89, endPoint x: 337, endPoint y: 90, distance: 24.2
click at [341, 90] on div at bounding box center [342, 91] width 2 height 7
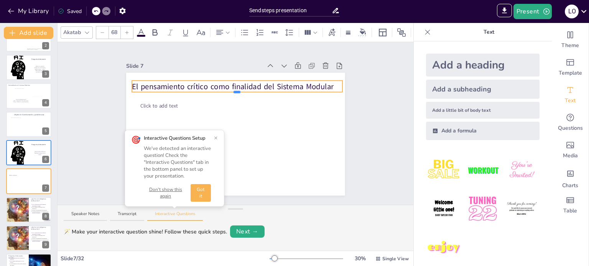
drag, startPoint x: 230, startPoint y: 100, endPoint x: 230, endPoint y: 90, distance: 10.0
click at [233, 91] on div at bounding box center [236, 92] width 7 height 2
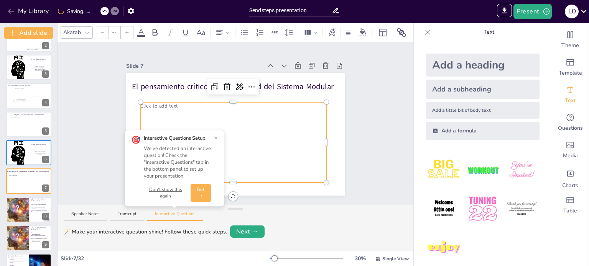
click at [158, 99] on div "El pensamiento crítico como finalidad del Sistema Modular Click to add text" at bounding box center [235, 134] width 219 height 123
type input "45"
drag, startPoint x: 159, startPoint y: 99, endPoint x: 149, endPoint y: 94, distance: 11.5
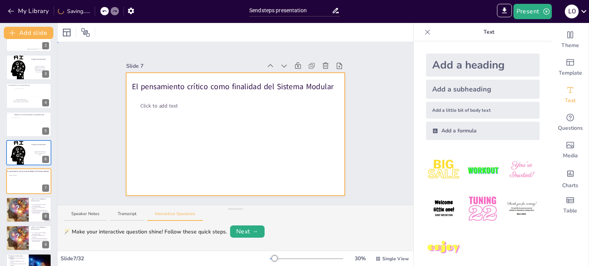
click at [149, 99] on div at bounding box center [235, 134] width 219 height 123
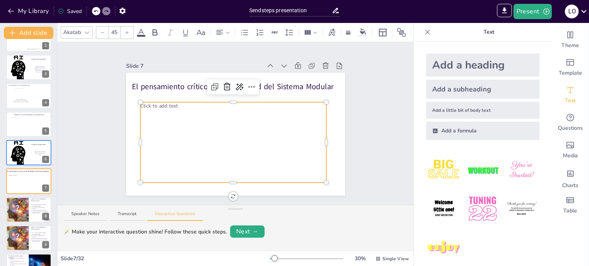
click at [152, 104] on span "Click to add text" at bounding box center [158, 105] width 37 height 7
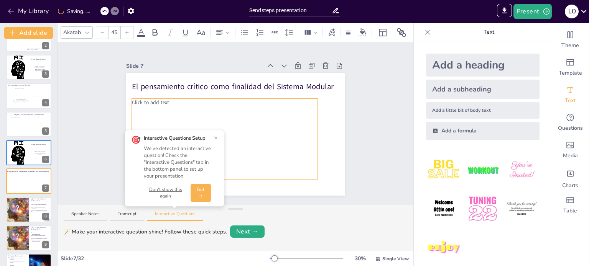
drag, startPoint x: 151, startPoint y: 100, endPoint x: 145, endPoint y: 96, distance: 7.4
click at [371, 132] on div "Slide 1 Inteligencia Artificial y Pensamiento Crítico La IA ¿Aliada o enemiga d…" at bounding box center [235, 123] width 356 height 163
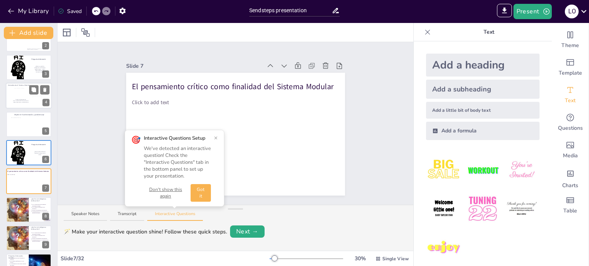
click at [23, 95] on div at bounding box center [29, 96] width 46 height 26
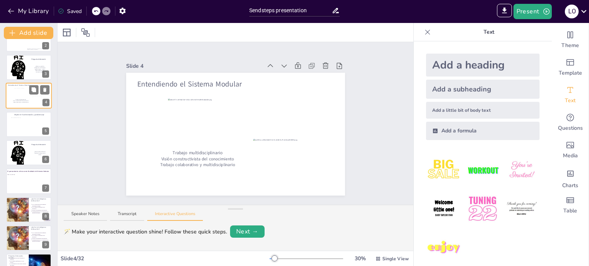
scroll to position [0, 0]
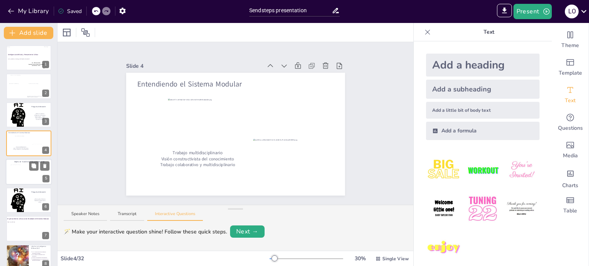
click at [21, 166] on div at bounding box center [19, 174] width 16 height 18
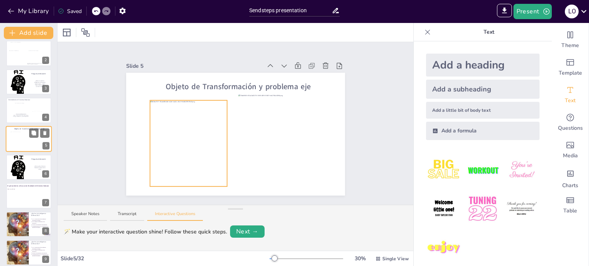
scroll to position [41, 0]
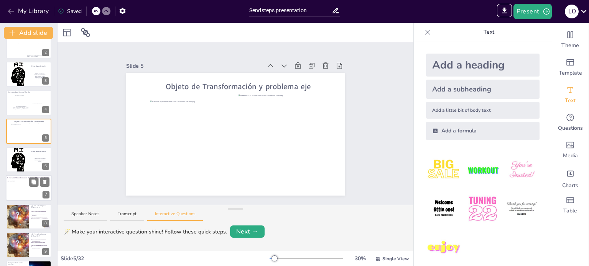
click at [27, 190] on div "Click to add text" at bounding box center [26, 189] width 39 height 17
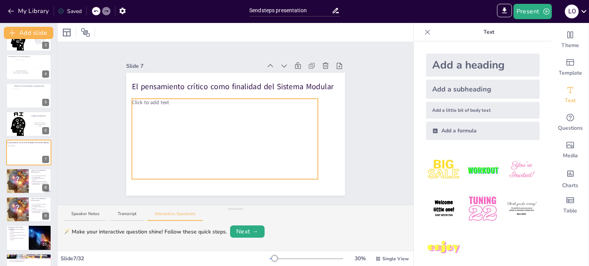
click at [233, 153] on div "Click to add text" at bounding box center [225, 139] width 186 height 80
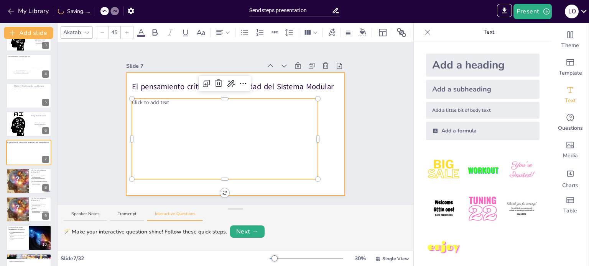
click at [324, 144] on div at bounding box center [235, 134] width 219 height 123
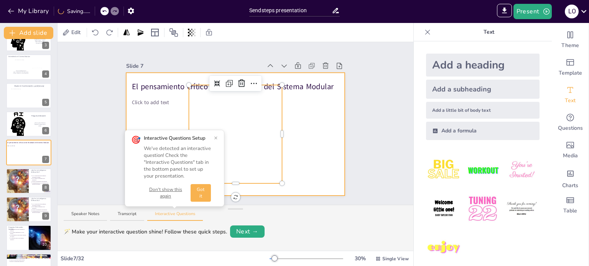
click at [136, 95] on div at bounding box center [235, 134] width 219 height 123
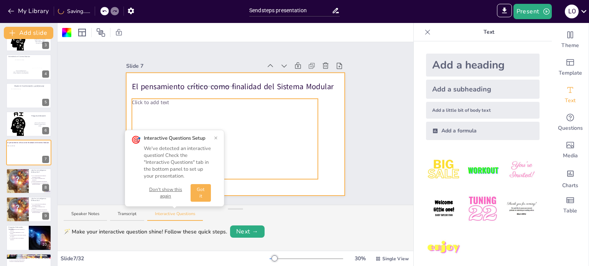
click at [138, 99] on span "Click to add text" at bounding box center [150, 102] width 37 height 7
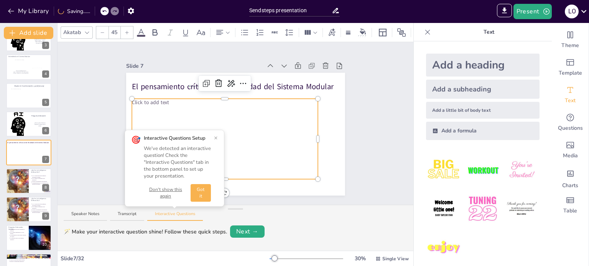
click at [143, 99] on div at bounding box center [225, 100] width 186 height 3
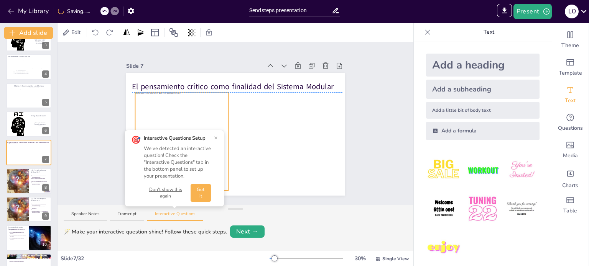
drag, startPoint x: 233, startPoint y: 127, endPoint x: 179, endPoint y: 133, distance: 54.1
click at [179, 133] on div "Slide 1 Inteligencia Artificial y Pensamiento Crítico La IA ¿Aliada o enemiga d…" at bounding box center [235, 123] width 356 height 163
drag, startPoint x: 223, startPoint y: 90, endPoint x: 210, endPoint y: 100, distance: 16.2
click at [212, 100] on div at bounding box center [215, 102] width 6 height 6
drag, startPoint x: 199, startPoint y: 112, endPoint x: 202, endPoint y: 105, distance: 7.2
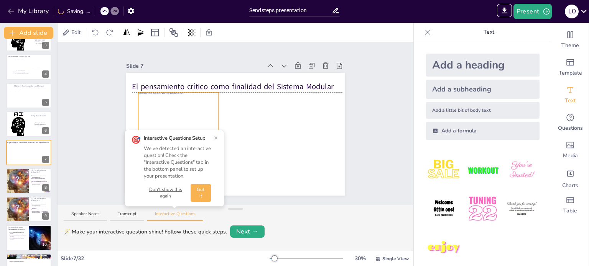
click at [202, 105] on div at bounding box center [178, 134] width 80 height 85
click at [183, 134] on div "Slide 1 Inteligencia Artificial y Pensamiento Crítico La IA ¿Aliada o enemiga d…" at bounding box center [235, 123] width 356 height 163
click at [214, 139] on button "×" at bounding box center [216, 138] width 4 height 6
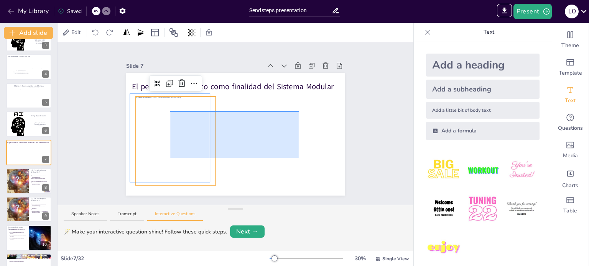
drag, startPoint x: 299, startPoint y: 158, endPoint x: 170, endPoint y: 110, distance: 137.8
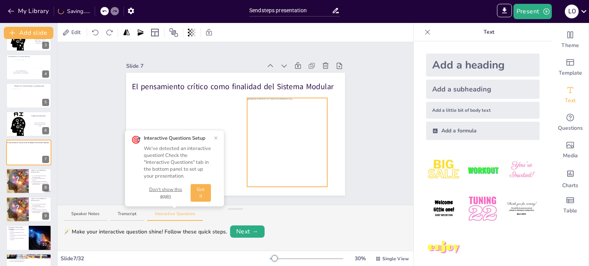
drag, startPoint x: 173, startPoint y: 122, endPoint x: 284, endPoint y: 124, distance: 111.6
click at [284, 124] on div at bounding box center [287, 140] width 80 height 85
click at [366, 125] on div "Slide 1 Inteligencia Artificial y Pensamiento Crítico La IA ¿Aliada o enemiga d…" at bounding box center [235, 123] width 356 height 163
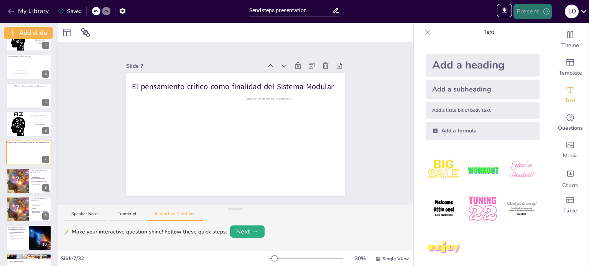
click at [523, 8] on button "Present" at bounding box center [532, 11] width 38 height 15
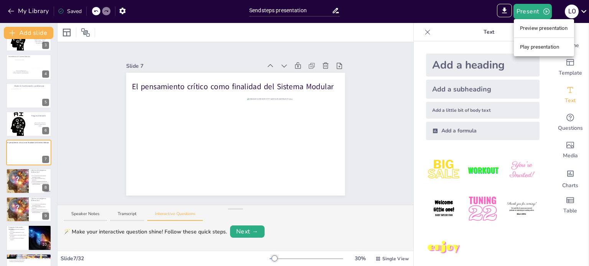
click at [535, 30] on li "Preview presentation" at bounding box center [544, 28] width 60 height 12
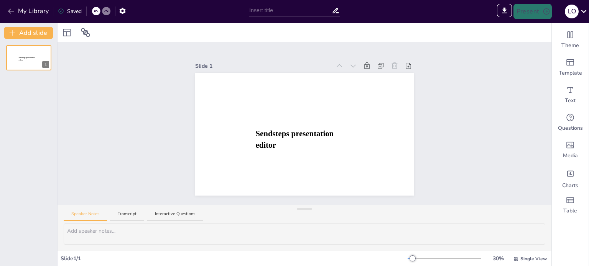
type input "Sendsteps presentation"
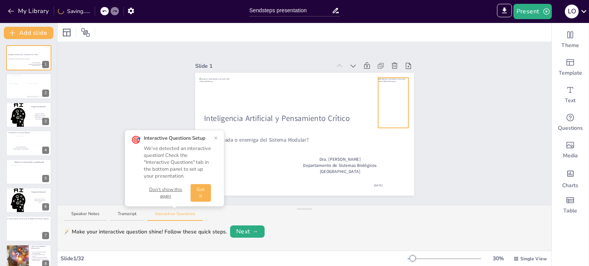
click at [394, 93] on div at bounding box center [393, 91] width 30 height 26
drag, startPoint x: 401, startPoint y: 125, endPoint x: 388, endPoint y: 104, distance: 25.3
click at [392, 104] on div at bounding box center [395, 106] width 6 height 6
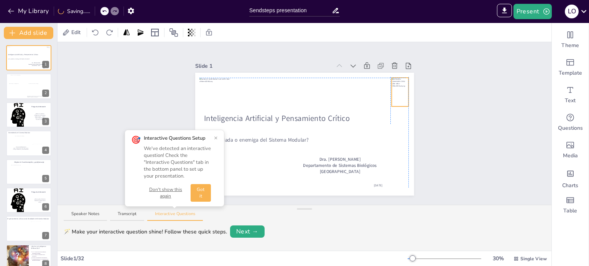
drag, startPoint x: 383, startPoint y: 96, endPoint x: 394, endPoint y: 95, distance: 10.8
click at [394, 95] on div at bounding box center [399, 92] width 17 height 29
click at [445, 117] on div "Slide 1 Inteligencia Artificial y Pensamiento Crítico La IA ¿Aliada o enemiga d…" at bounding box center [304, 123] width 494 height 163
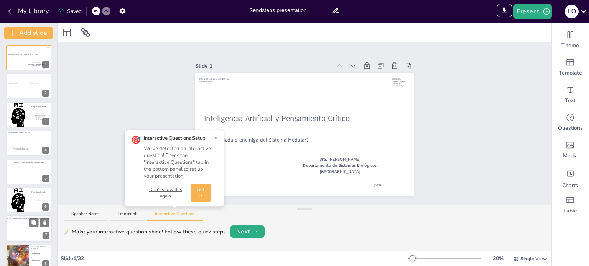
click at [17, 232] on div at bounding box center [29, 229] width 46 height 26
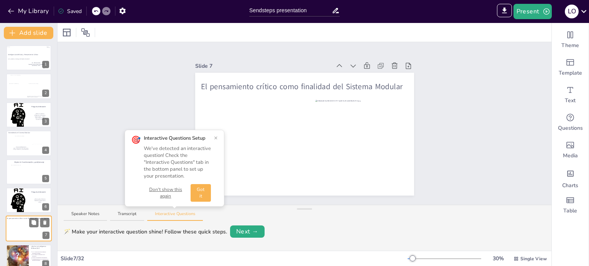
scroll to position [76, 0]
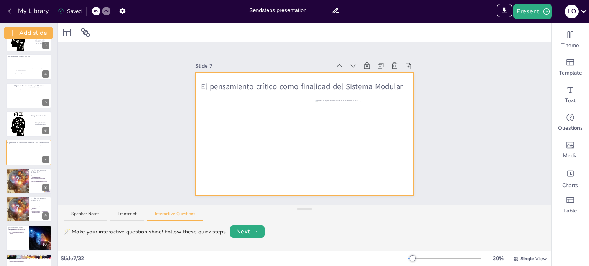
click at [276, 136] on div at bounding box center [304, 134] width 219 height 123
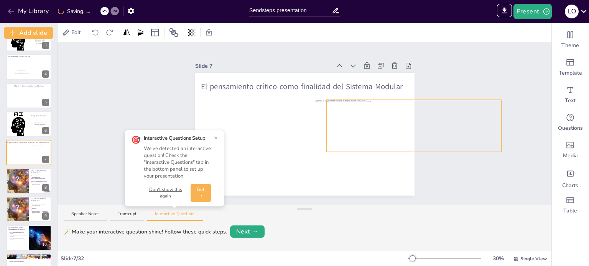
drag, startPoint x: 296, startPoint y: 139, endPoint x: 407, endPoint y: 130, distance: 111.5
click at [407, 130] on div at bounding box center [413, 126] width 175 height 52
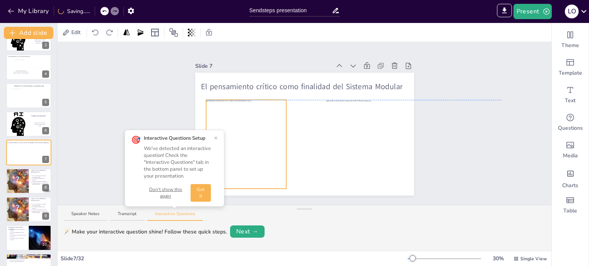
drag, startPoint x: 347, startPoint y: 171, endPoint x: 237, endPoint y: 169, distance: 109.3
click at [237, 169] on div at bounding box center [246, 142] width 80 height 85
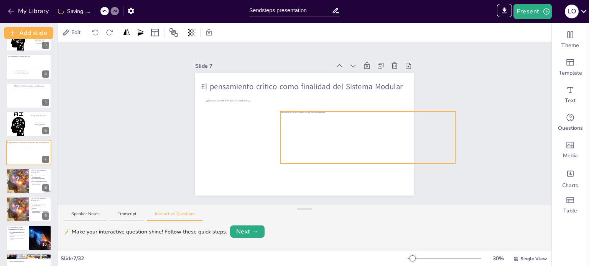
drag, startPoint x: 394, startPoint y: 140, endPoint x: 348, endPoint y: 151, distance: 47.4
click at [348, 151] on div at bounding box center [367, 138] width 175 height 52
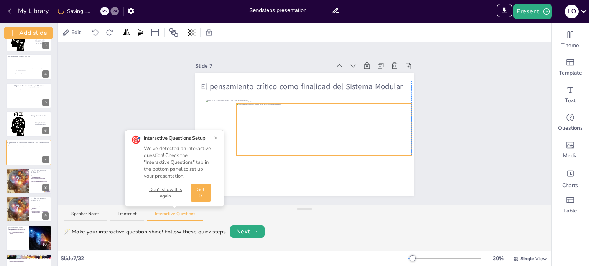
drag, startPoint x: 449, startPoint y: 134, endPoint x: 403, endPoint y: 126, distance: 47.1
drag, startPoint x: 406, startPoint y: 126, endPoint x: 386, endPoint y: 135, distance: 21.3
click at [386, 135] on div "El pensamiento crítico como finalidad del Sistema Modular" at bounding box center [304, 134] width 219 height 123
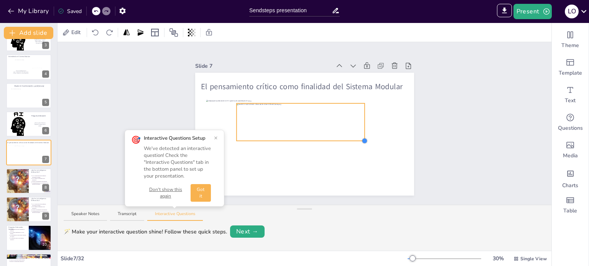
drag, startPoint x: 386, startPoint y: 153, endPoint x: 359, endPoint y: 138, distance: 30.9
click at [361, 138] on div at bounding box center [364, 141] width 6 height 6
drag, startPoint x: 359, startPoint y: 121, endPoint x: 373, endPoint y: 124, distance: 14.1
click at [373, 124] on div "El pensamiento crítico como finalidad del Sistema Modular" at bounding box center [304, 134] width 219 height 123
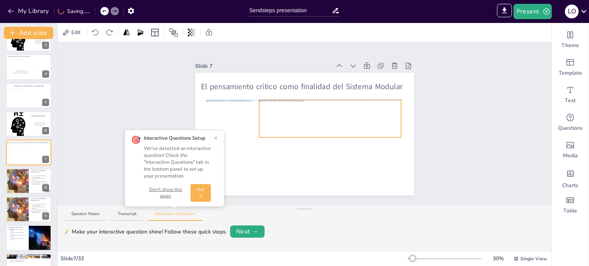
drag, startPoint x: 373, startPoint y: 119, endPoint x: 395, endPoint y: 117, distance: 22.8
click at [341, 104] on div at bounding box center [331, 121] width 145 height 43
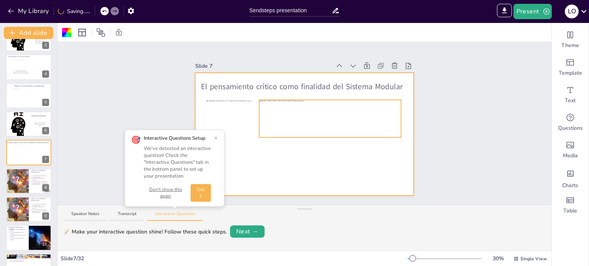
click at [349, 97] on div "El pensamiento crítico como finalidad del Sistema Modular" at bounding box center [304, 134] width 219 height 123
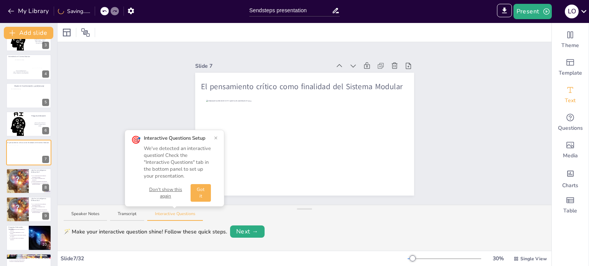
click at [570, 90] on div "Text" at bounding box center [570, 95] width 37 height 28
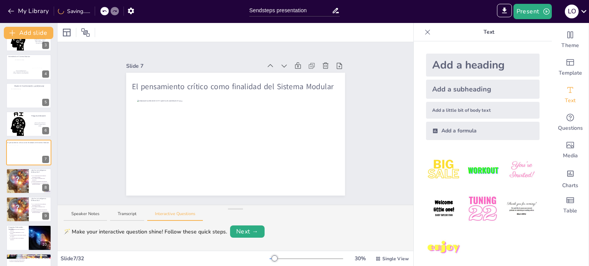
click at [442, 90] on div "Add a subheading" at bounding box center [482, 89] width 113 height 19
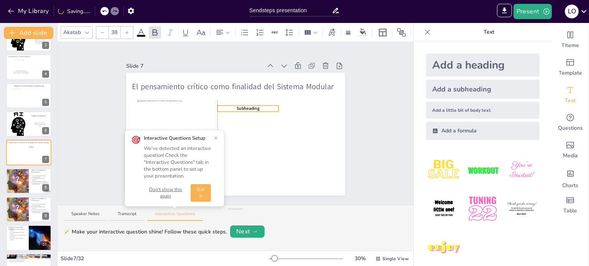
drag, startPoint x: 243, startPoint y: 130, endPoint x: 258, endPoint y: 104, distance: 29.3
click at [244, 29] on icon at bounding box center [244, 32] width 9 height 9
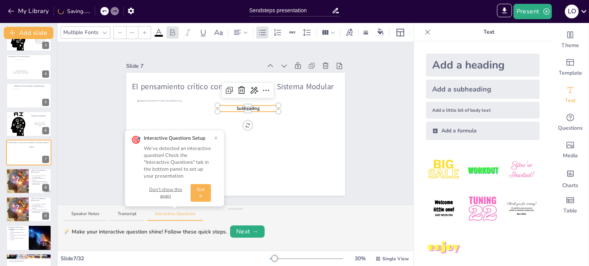
click at [227, 108] on div at bounding box center [247, 109] width 61 height 3
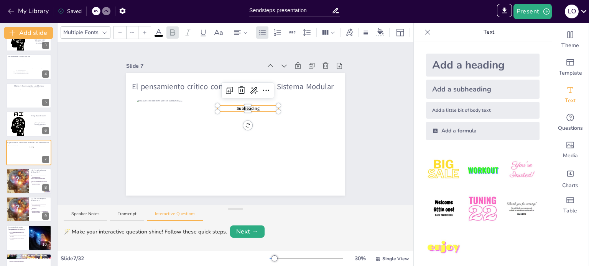
click at [238, 108] on div at bounding box center [247, 109] width 61 height 3
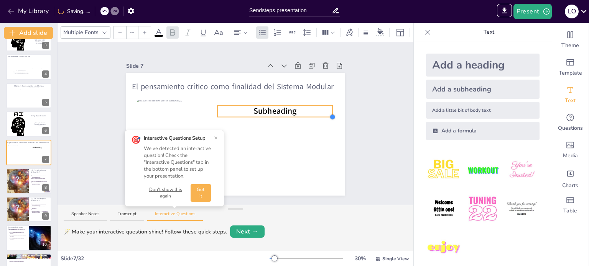
drag, startPoint x: 273, startPoint y: 108, endPoint x: 327, endPoint y: 112, distance: 54.2
click at [329, 114] on div at bounding box center [332, 117] width 6 height 6
click at [259, 108] on span "Subheading" at bounding box center [274, 111] width 43 height 11
type input "71.6"
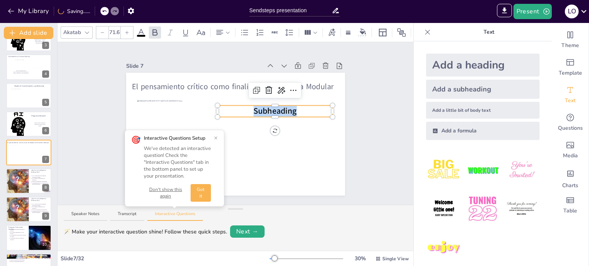
click at [259, 108] on span "Subheading" at bounding box center [274, 111] width 43 height 11
click at [223, 29] on icon at bounding box center [219, 32] width 9 height 9
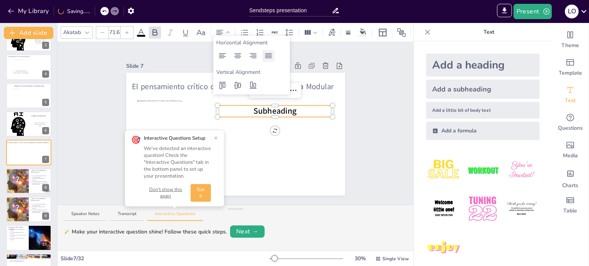
click at [269, 59] on icon at bounding box center [268, 55] width 9 height 9
click at [243, 28] on icon at bounding box center [244, 32] width 9 height 9
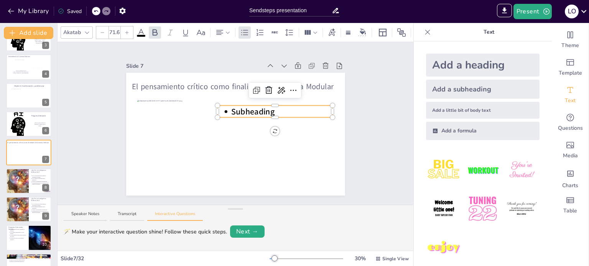
click at [244, 106] on div at bounding box center [274, 107] width 115 height 3
click at [241, 109] on span "Subheading" at bounding box center [252, 111] width 43 height 11
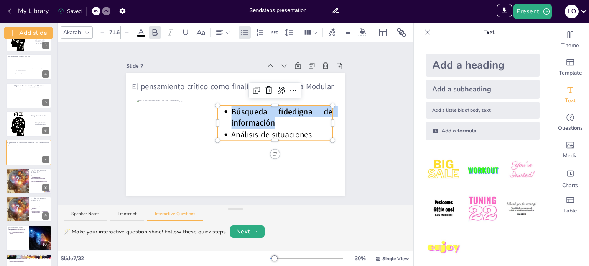
drag, startPoint x: 269, startPoint y: 117, endPoint x: 225, endPoint y: 110, distance: 43.9
click at [231, 110] on span "Búsqueda fidedigna de información" at bounding box center [283, 117] width 104 height 23
click at [154, 31] on icon at bounding box center [154, 32] width 9 height 9
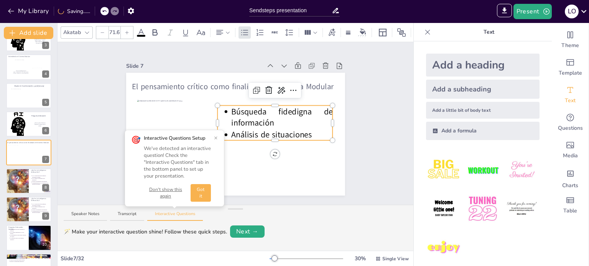
click at [306, 133] on p "Análisis de situaciones" at bounding box center [281, 134] width 101 height 11
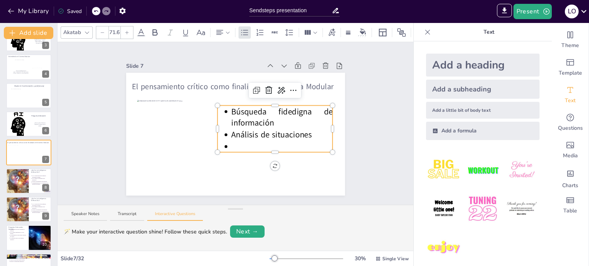
click at [236, 142] on p at bounding box center [281, 146] width 101 height 11
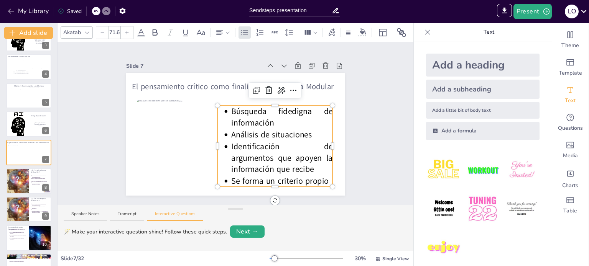
click at [299, 106] on div at bounding box center [274, 107] width 115 height 3
click at [103, 33] on div at bounding box center [102, 32] width 12 height 12
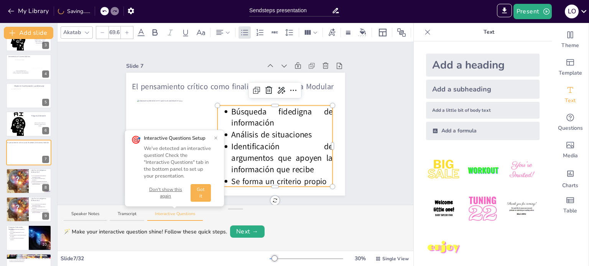
click at [103, 33] on div at bounding box center [102, 32] width 12 height 12
type input "67.6"
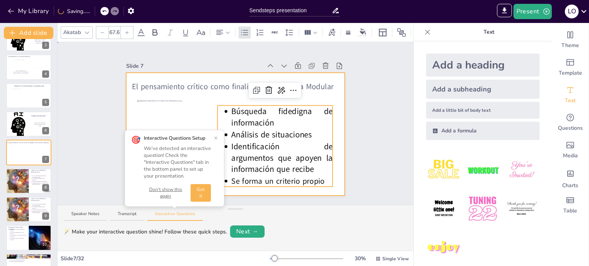
click at [250, 101] on div at bounding box center [235, 134] width 219 height 123
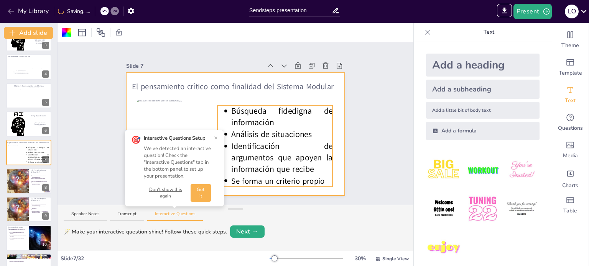
click at [250, 104] on div "El pensamiento crítico como finalidad del Sistema Modular Búsqueda fidedigna de…" at bounding box center [235, 134] width 219 height 123
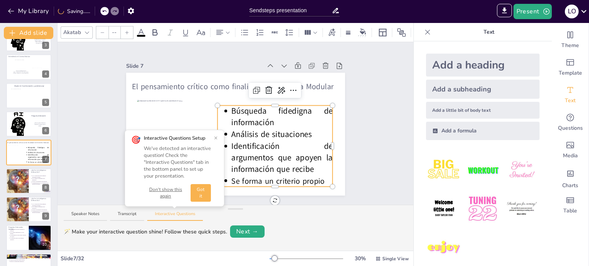
type input "71.6"
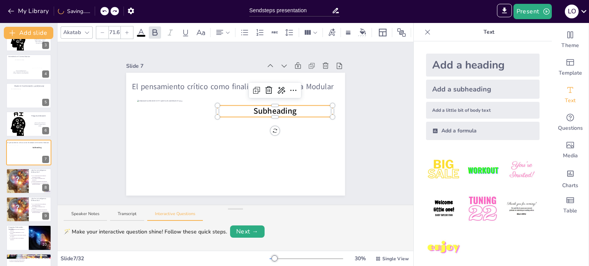
click at [116, 14] on div at bounding box center [114, 11] width 8 height 8
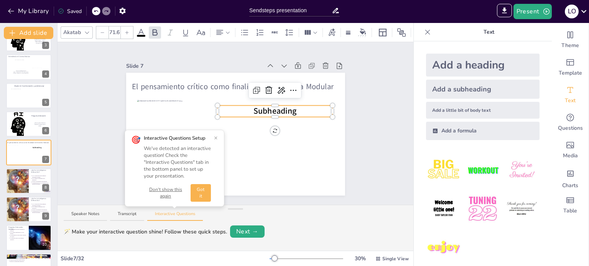
click at [216, 138] on button "×" at bounding box center [216, 138] width 4 height 6
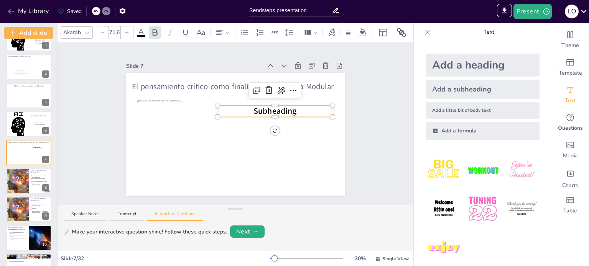
click at [291, 110] on p "Subheading" at bounding box center [274, 111] width 115 height 11
click at [243, 30] on icon at bounding box center [244, 32] width 7 height 5
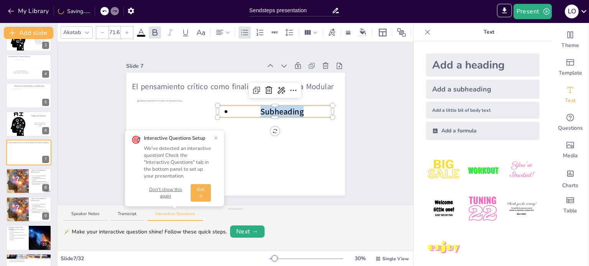
click at [160, 192] on button "Don't show this again" at bounding box center [166, 193] width 44 height 13
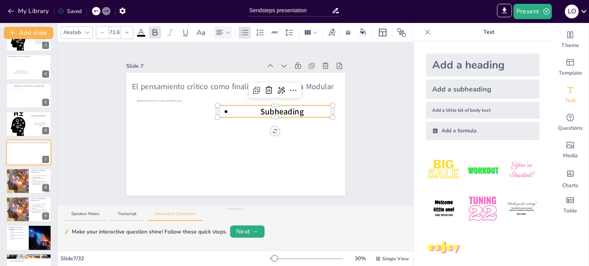
click at [224, 30] on div at bounding box center [222, 32] width 15 height 9
click at [268, 60] on icon at bounding box center [268, 55] width 9 height 9
click at [242, 108] on span "Subheading" at bounding box center [252, 111] width 43 height 11
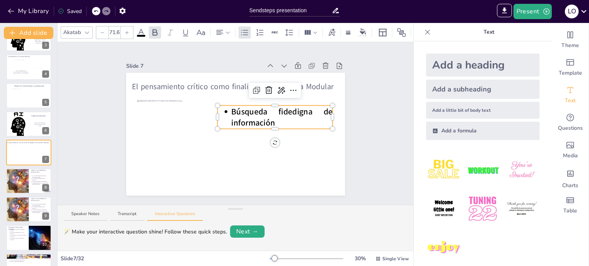
click at [236, 106] on div at bounding box center [274, 107] width 115 height 3
click at [101, 30] on icon at bounding box center [102, 32] width 5 height 5
click at [228, 126] on div at bounding box center [274, 127] width 115 height 3
click at [226, 126] on div at bounding box center [274, 127] width 115 height 3
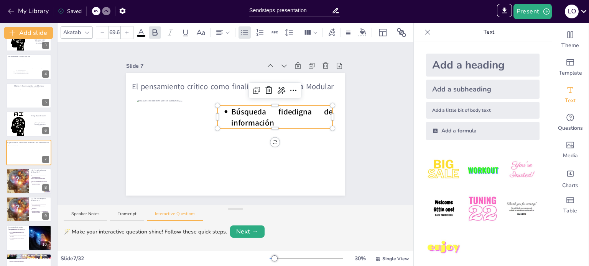
click at [100, 30] on icon at bounding box center [102, 32] width 5 height 5
click at [112, 30] on input "66.6" at bounding box center [114, 32] width 11 height 12
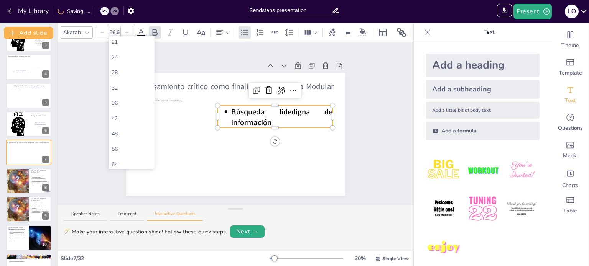
scroll to position [110, 0]
click at [123, 115] on div "42" at bounding box center [132, 118] width 40 height 8
type input "42"
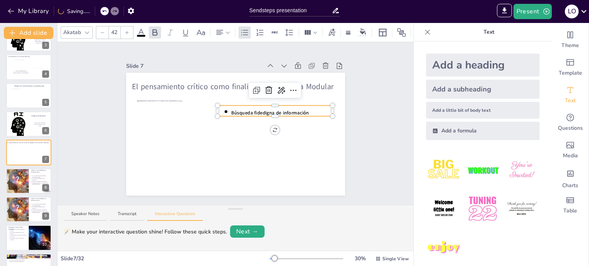
click at [308, 113] on div at bounding box center [274, 114] width 115 height 3
click at [299, 110] on span "Búsqueda fidedigna de información" at bounding box center [269, 113] width 77 height 7
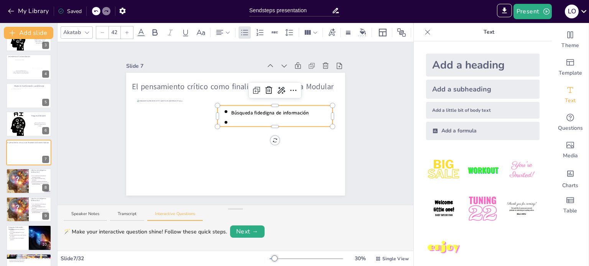
click at [231, 117] on li at bounding box center [281, 121] width 101 height 11
click at [239, 110] on span "Búsqueda fidedigna de información" at bounding box center [269, 113] width 77 height 7
click at [271, 120] on p "Análisis de situaciones" at bounding box center [281, 123] width 101 height 7
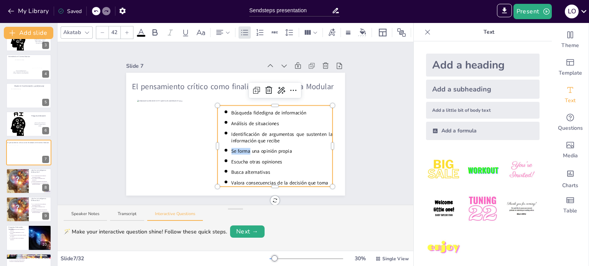
drag, startPoint x: 244, startPoint y: 149, endPoint x: 225, endPoint y: 149, distance: 18.8
click at [231, 149] on p "Se forma una opinión propia" at bounding box center [281, 151] width 101 height 7
click at [237, 170] on p "Busca alternativas" at bounding box center [281, 172] width 101 height 7
click at [238, 180] on p "Valora consecuencias de la decisión que toma" at bounding box center [281, 183] width 101 height 7
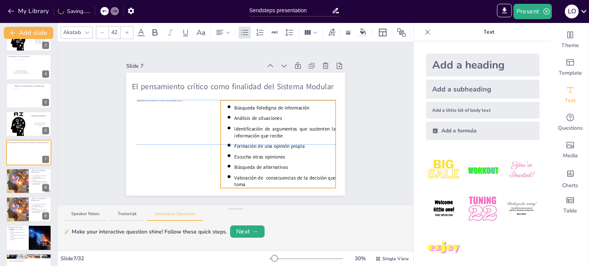
drag, startPoint x: 291, startPoint y: 103, endPoint x: 294, endPoint y: 95, distance: 8.3
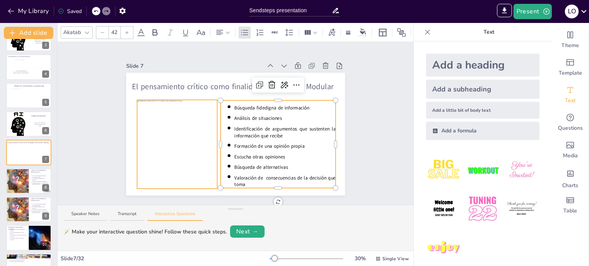
click at [177, 159] on div at bounding box center [177, 142] width 80 height 85
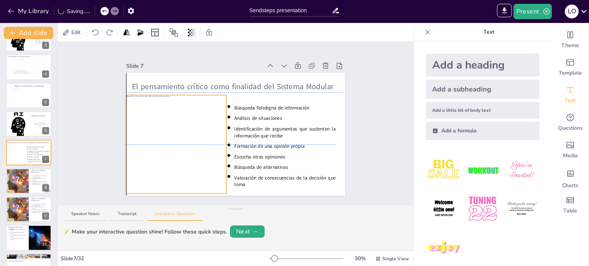
drag, startPoint x: 265, startPoint y: 128, endPoint x: 205, endPoint y: 137, distance: 60.1
click at [205, 137] on div at bounding box center [176, 144] width 100 height 99
click at [370, 123] on div "Slide 1 Inteligencia Artificial y Pensamiento Crítico La IA ¿Aliada o enemiga d…" at bounding box center [235, 123] width 356 height 163
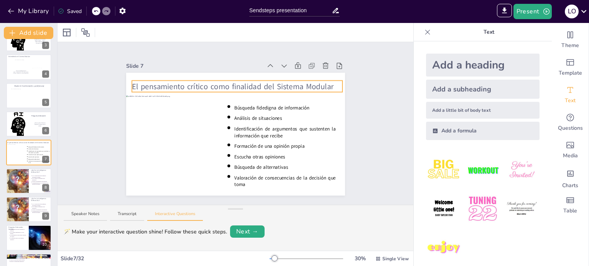
click at [223, 78] on div "El pensamiento crítico como finalidad del Sistema Modular Búsqueda fidedigna de…" at bounding box center [235, 134] width 219 height 123
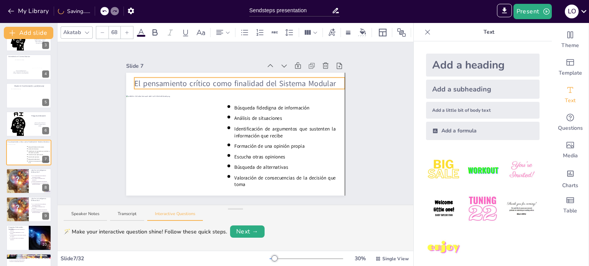
click at [191, 79] on span "El pensamiento crítico como finalidad del Sistema Modular" at bounding box center [235, 84] width 202 height 11
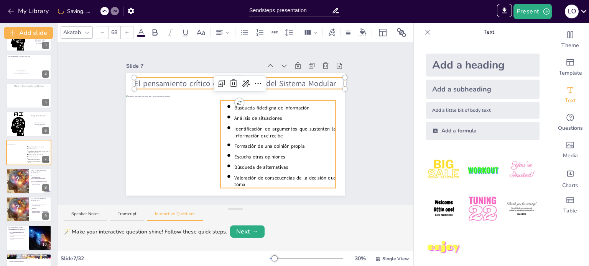
click at [248, 115] on p "Análisis de situaciones" at bounding box center [284, 118] width 101 height 7
type input "42"
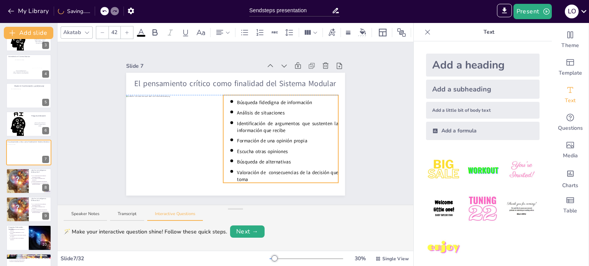
drag, startPoint x: 310, startPoint y: 98, endPoint x: 312, endPoint y: 92, distance: 6.0
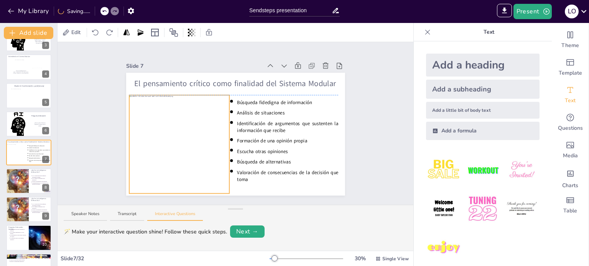
click at [179, 131] on div at bounding box center [179, 144] width 100 height 99
click at [194, 31] on icon at bounding box center [192, 33] width 8 height 8
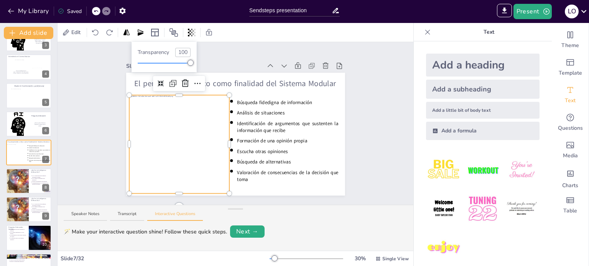
click at [105, 131] on div "Slide 1 Inteligencia Artificial y Pensamiento Crítico La IA ¿Aliada o enemiga d…" at bounding box center [236, 123] width 262 height 145
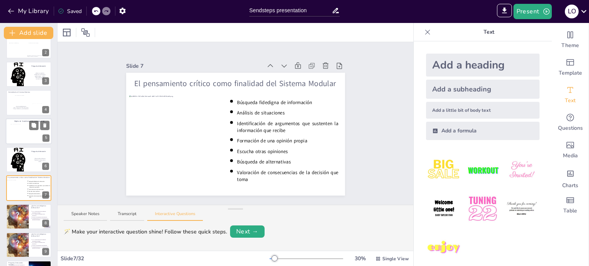
scroll to position [0, 0]
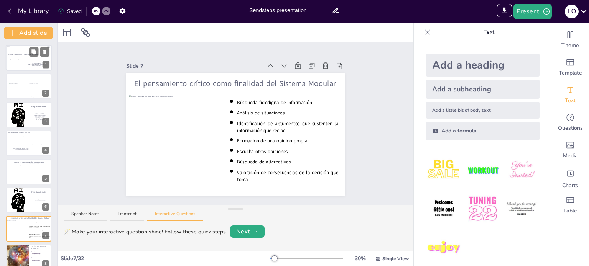
click at [24, 56] on div at bounding box center [29, 58] width 46 height 26
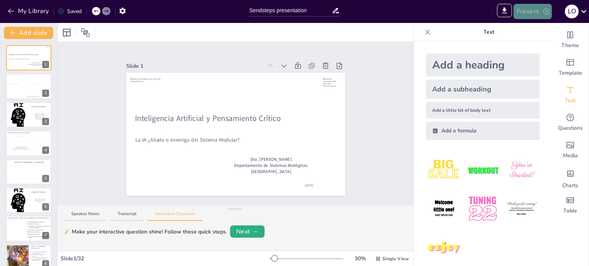
click at [526, 12] on button "Present" at bounding box center [532, 11] width 38 height 15
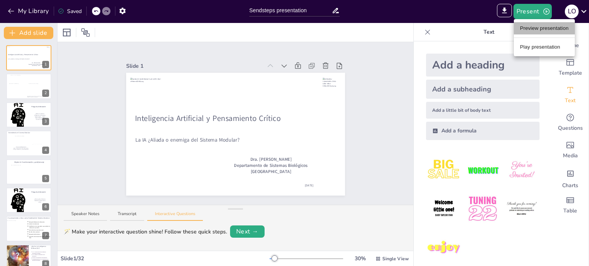
click at [535, 25] on li "Preview presentation" at bounding box center [544, 28] width 61 height 12
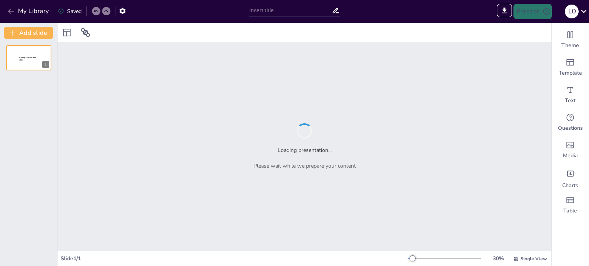
type input "Sendsteps presentation"
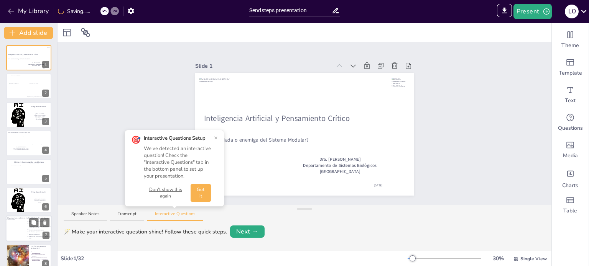
click at [19, 233] on div at bounding box center [16, 230] width 21 height 21
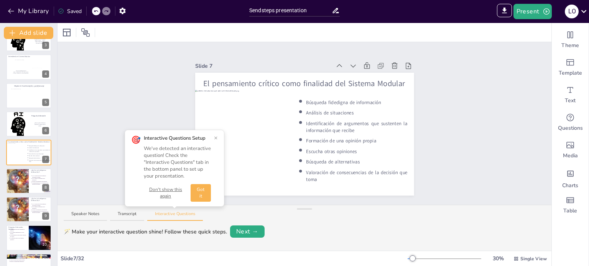
click at [164, 187] on button "Don't show this again" at bounding box center [166, 193] width 44 height 13
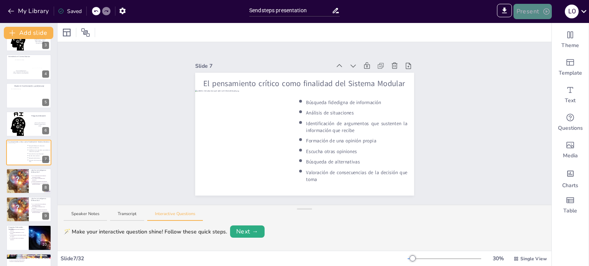
click at [533, 12] on button "Present" at bounding box center [532, 11] width 38 height 15
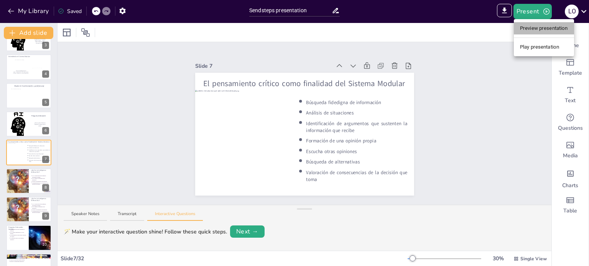
click at [540, 27] on li "Preview presentation" at bounding box center [544, 28] width 60 height 12
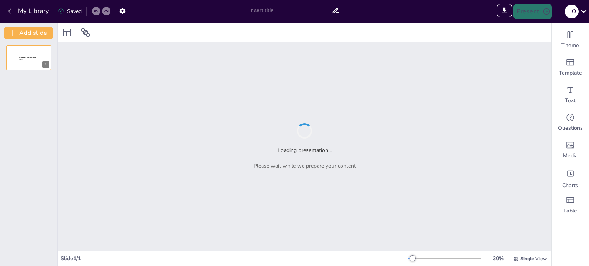
type input "Sendsteps presentation"
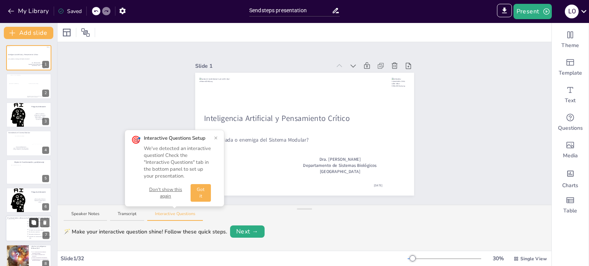
click at [33, 227] on button at bounding box center [33, 222] width 9 height 9
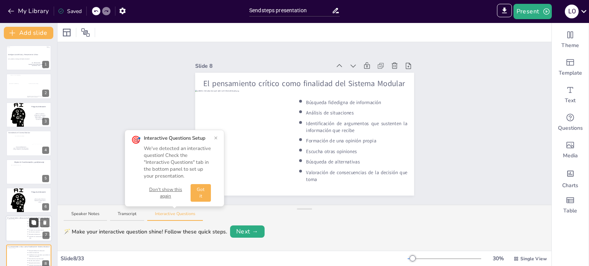
scroll to position [105, 0]
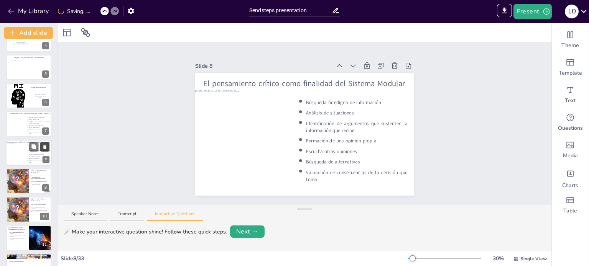
click at [43, 147] on icon at bounding box center [44, 146] width 5 height 5
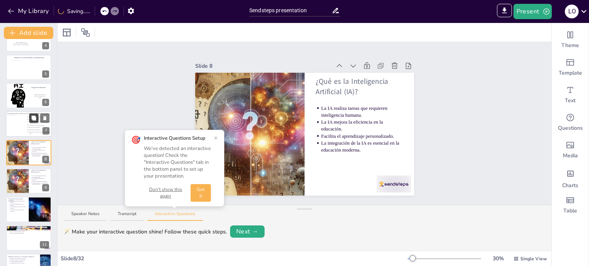
click at [30, 122] on button at bounding box center [33, 118] width 9 height 9
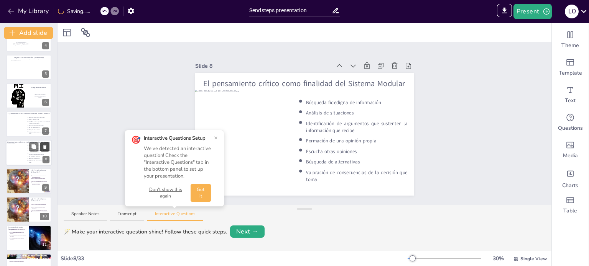
click at [44, 146] on icon at bounding box center [44, 147] width 3 height 4
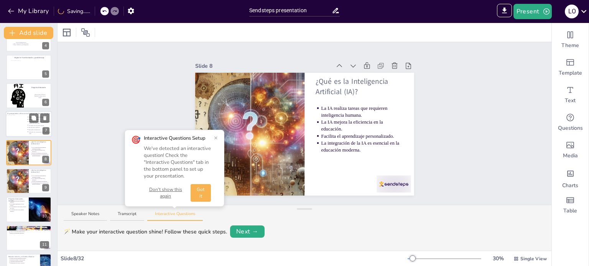
click at [9, 121] on div at bounding box center [16, 125] width 21 height 21
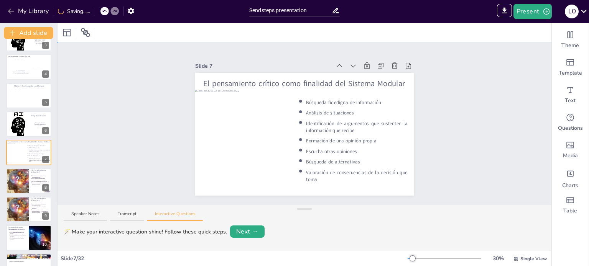
click at [445, 114] on div "Slide 1 Inteligencia Artificial y Pensamiento Crítico La IA ¿Aliada o enemiga d…" at bounding box center [304, 123] width 494 height 163
click at [31, 8] on button "My Library" at bounding box center [29, 11] width 46 height 12
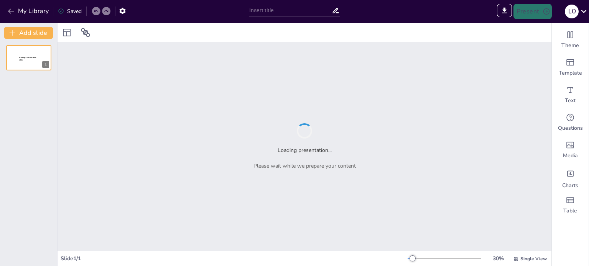
type input "Sendsteps presentation"
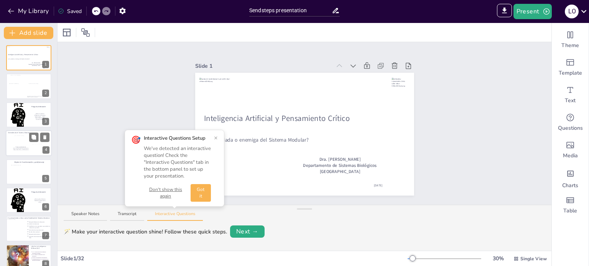
click at [36, 145] on div at bounding box center [40, 150] width 15 height 10
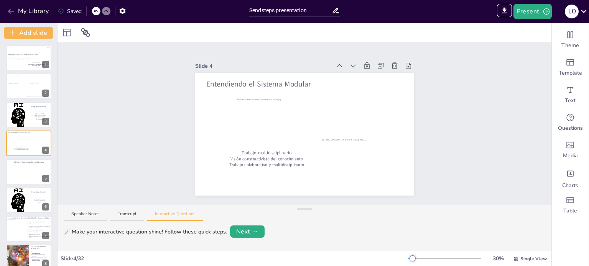
click at [94, 115] on div "Slide 1 Inteligencia Artificial y Pensamiento Crítico La IA ¿Aliada o enemiga d…" at bounding box center [304, 123] width 494 height 163
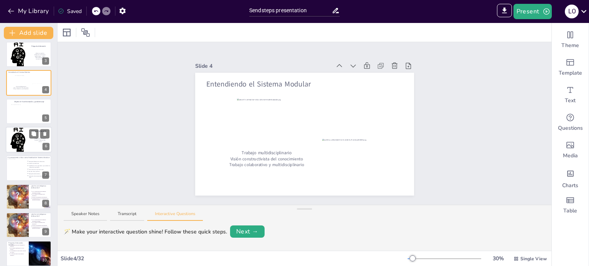
scroll to position [61, 0]
click at [21, 200] on div at bounding box center [17, 197] width 46 height 26
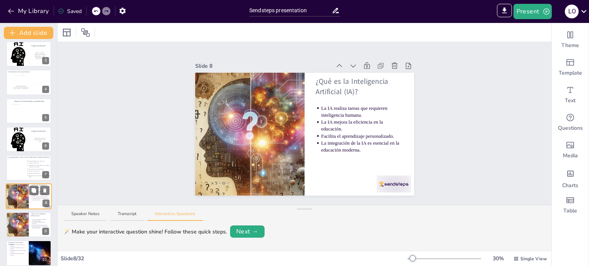
scroll to position [105, 0]
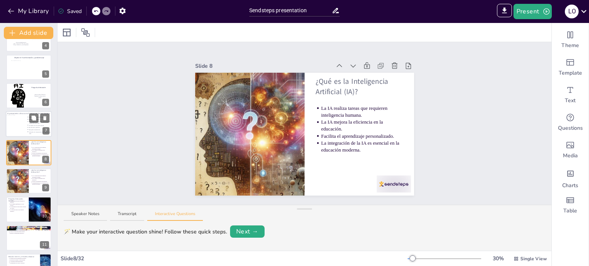
click at [30, 122] on button at bounding box center [33, 118] width 9 height 9
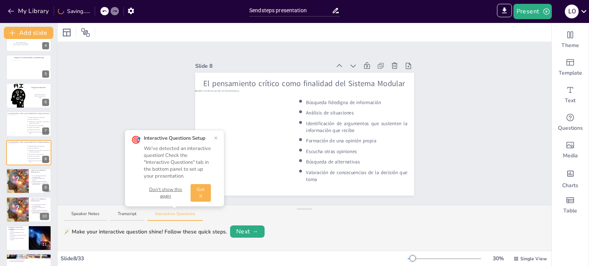
click at [215, 136] on button "×" at bounding box center [216, 138] width 4 height 6
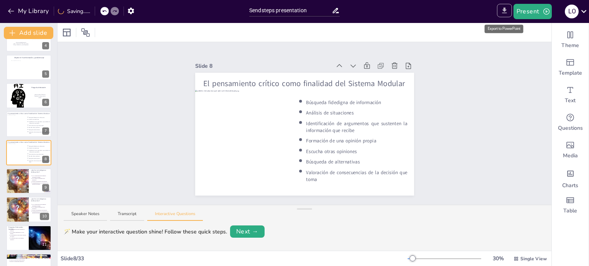
click at [503, 13] on icon "Export to PowerPoint" at bounding box center [504, 11] width 8 height 8
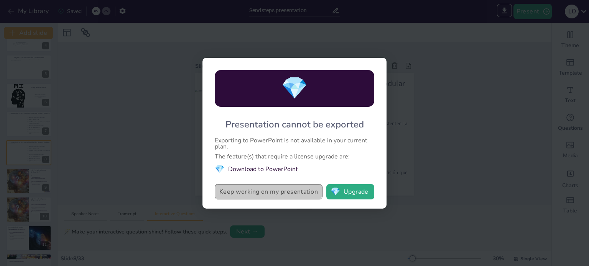
click at [256, 194] on button "Keep working on my presentation" at bounding box center [269, 191] width 108 height 15
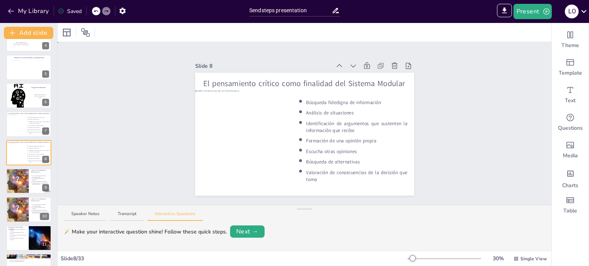
click at [100, 151] on div "Slide 1 Inteligencia Artificial y Pensamiento Crítico La IA ¿Aliada o enemiga d…" at bounding box center [304, 123] width 494 height 163
click at [42, 148] on icon at bounding box center [44, 146] width 5 height 5
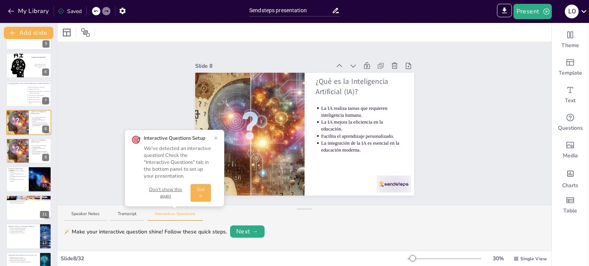
scroll to position [138, 0]
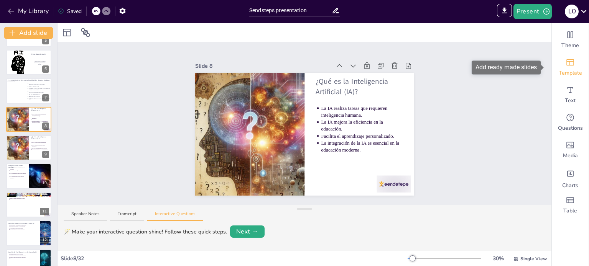
click at [564, 69] on div "Template" at bounding box center [570, 68] width 37 height 28
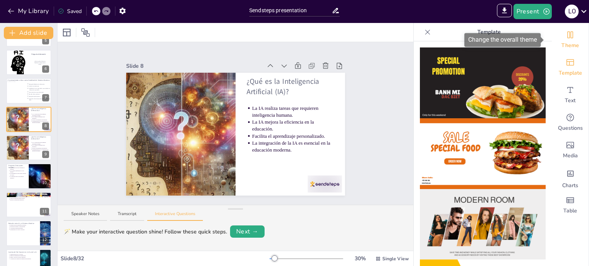
click at [567, 43] on span "Theme" at bounding box center [570, 46] width 18 height 8
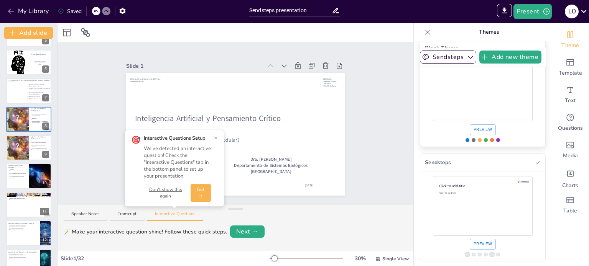
scroll to position [0, 0]
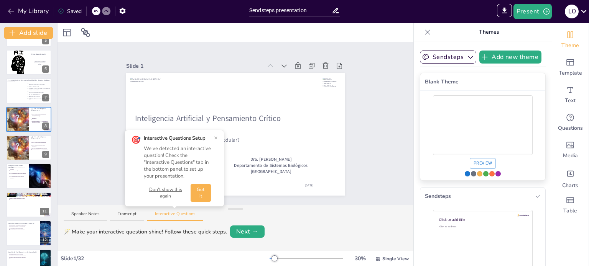
click at [471, 176] on div "Use theme Blank Theme" at bounding box center [473, 173] width 5 height 5
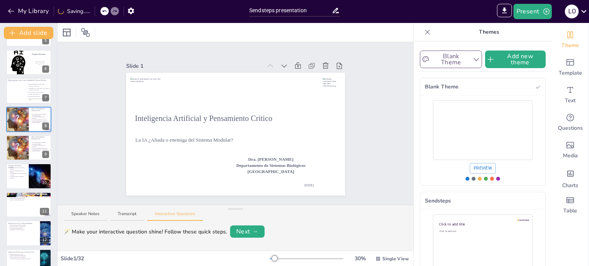
click at [462, 55] on button "Blank Theme" at bounding box center [451, 60] width 62 height 18
click at [441, 104] on span "Sendsteps" at bounding box center [449, 104] width 25 height 8
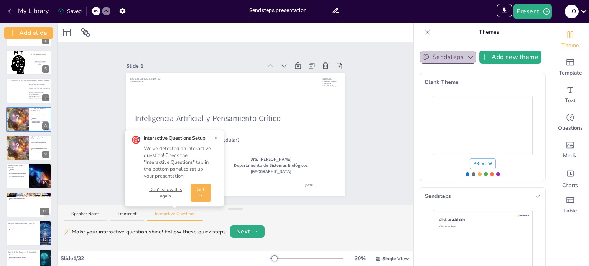
click at [443, 54] on button "Sendsteps" at bounding box center [448, 57] width 56 height 13
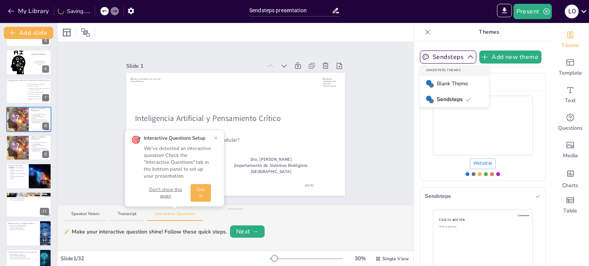
click at [437, 84] on span "Blank Theme" at bounding box center [452, 84] width 31 height 8
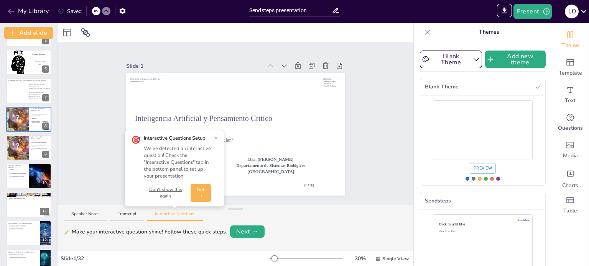
click at [164, 194] on button "Don't show this again" at bounding box center [166, 193] width 44 height 13
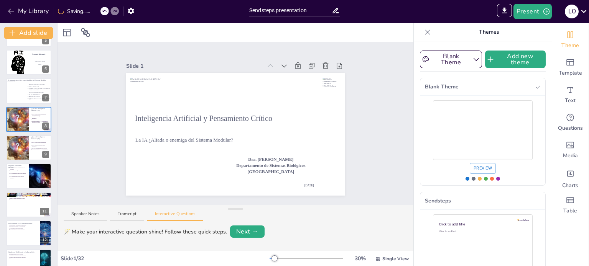
click at [425, 30] on icon at bounding box center [427, 32] width 5 height 5
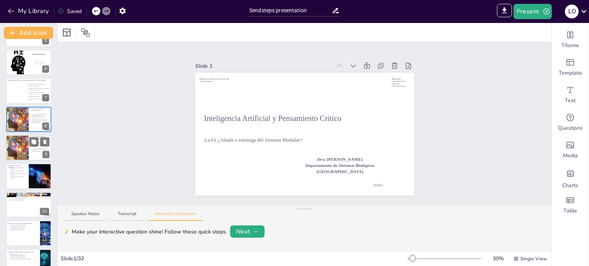
click at [18, 150] on div at bounding box center [17, 148] width 46 height 26
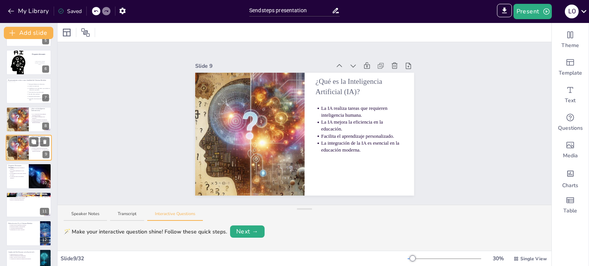
scroll to position [133, 0]
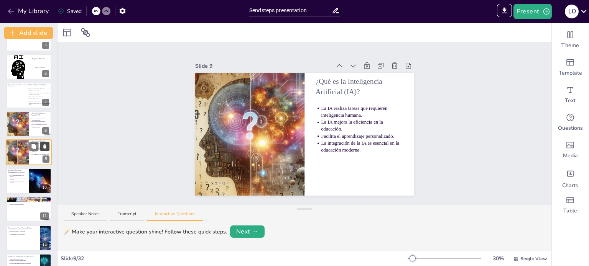
click at [45, 146] on icon at bounding box center [44, 147] width 3 height 4
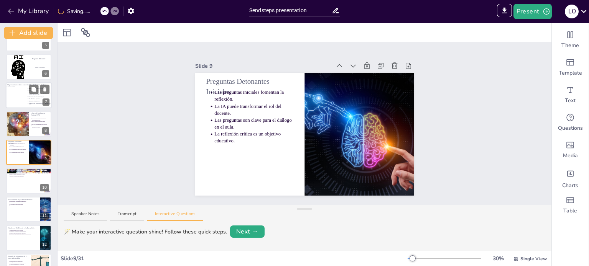
click at [16, 92] on div at bounding box center [16, 96] width 21 height 21
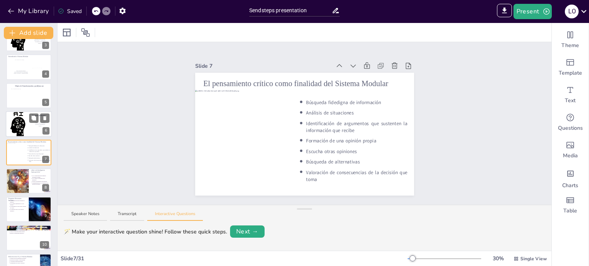
click at [18, 127] on div at bounding box center [29, 124] width 46 height 31
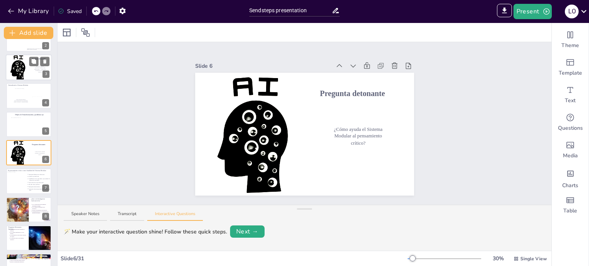
scroll to position [0, 0]
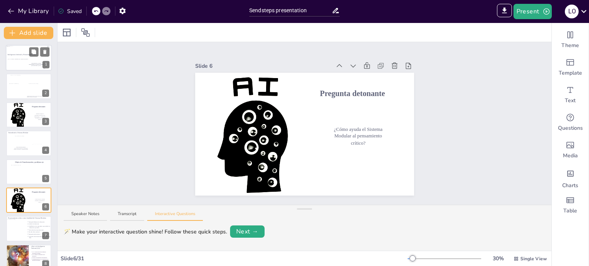
click at [14, 51] on div at bounding box center [11, 49] width 8 height 6
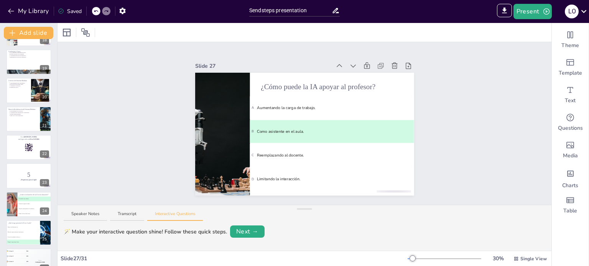
scroll to position [665, 0]
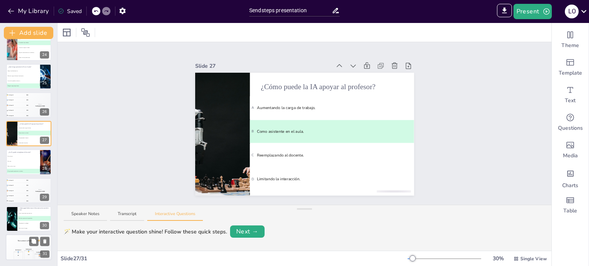
click at [26, 252] on div "🥇 500" at bounding box center [29, 255] width 10 height 9
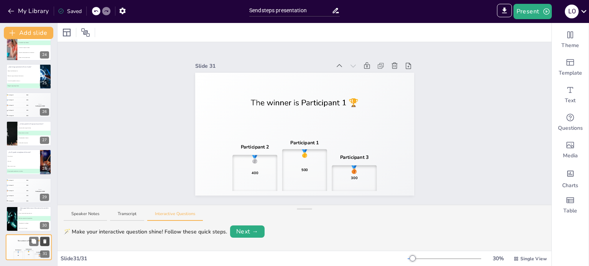
click at [44, 243] on icon at bounding box center [44, 242] width 3 height 4
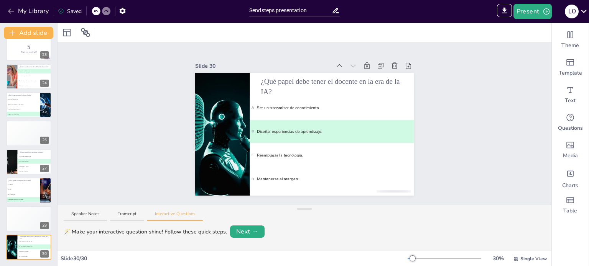
scroll to position [637, 0]
click at [44, 241] on icon at bounding box center [44, 242] width 3 height 4
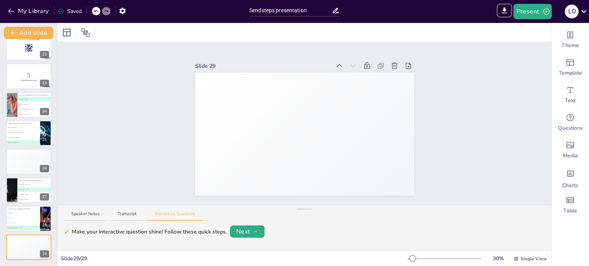
scroll to position [609, 0]
click at [46, 241] on icon at bounding box center [44, 241] width 5 height 5
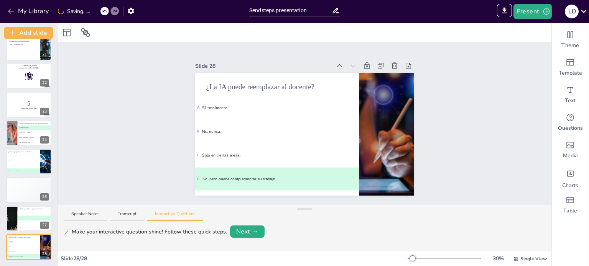
scroll to position [580, 0]
click at [45, 240] on icon at bounding box center [44, 242] width 3 height 4
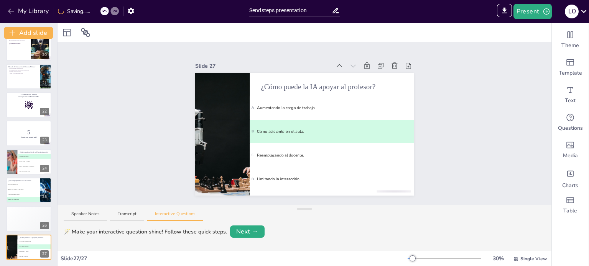
scroll to position [552, 0]
click at [44, 239] on icon at bounding box center [44, 241] width 5 height 5
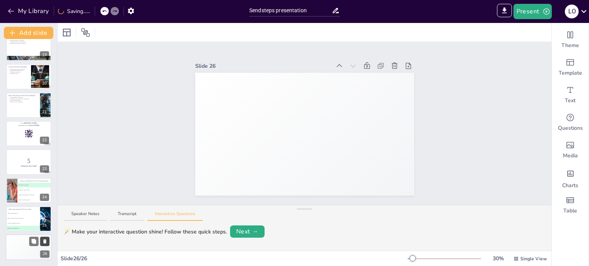
click at [44, 239] on icon at bounding box center [44, 241] width 5 height 5
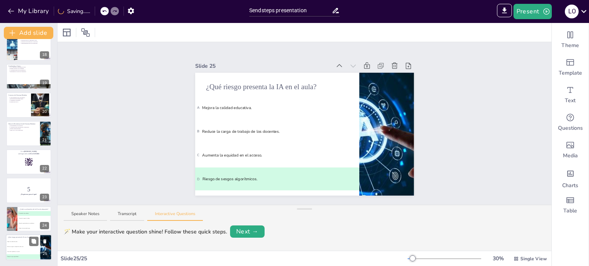
click at [46, 240] on icon at bounding box center [44, 242] width 3 height 4
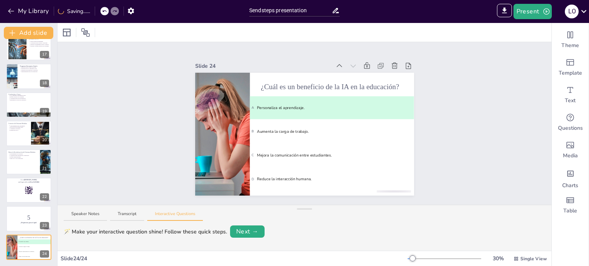
scroll to position [466, 0]
click at [46, 240] on icon at bounding box center [44, 242] width 3 height 4
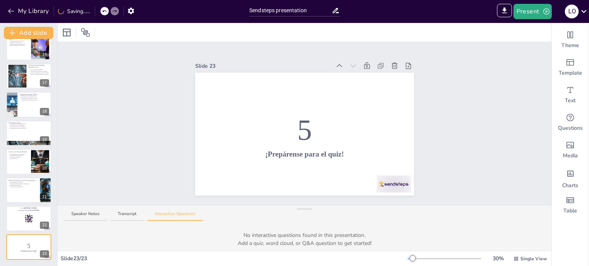
scroll to position [437, 0]
click at [46, 240] on icon at bounding box center [44, 242] width 3 height 4
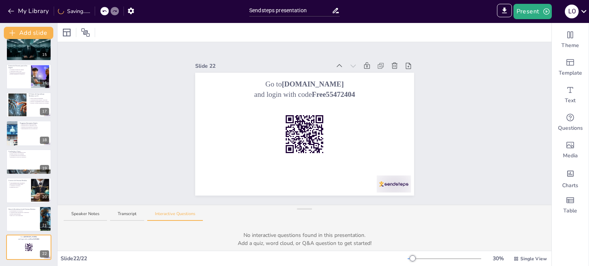
scroll to position [409, 0]
click at [46, 240] on icon at bounding box center [44, 242] width 3 height 4
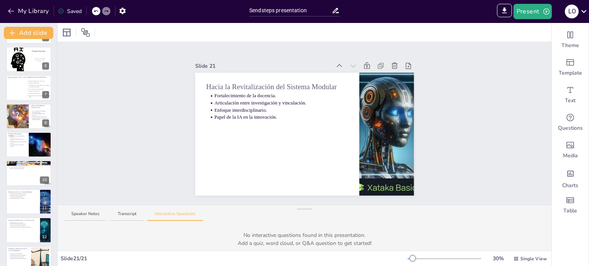
scroll to position [146, 0]
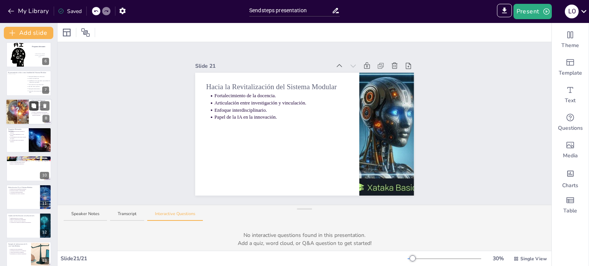
click at [30, 105] on button at bounding box center [33, 105] width 9 height 9
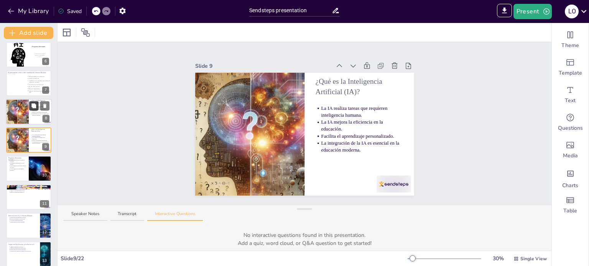
scroll to position [133, 0]
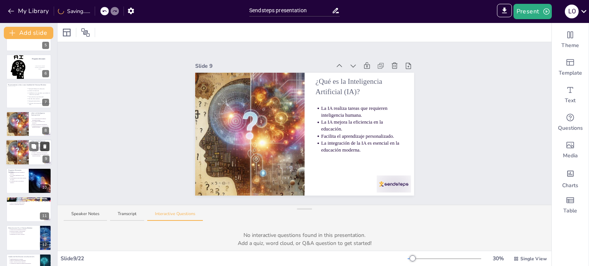
click at [46, 146] on icon at bounding box center [44, 147] width 3 height 4
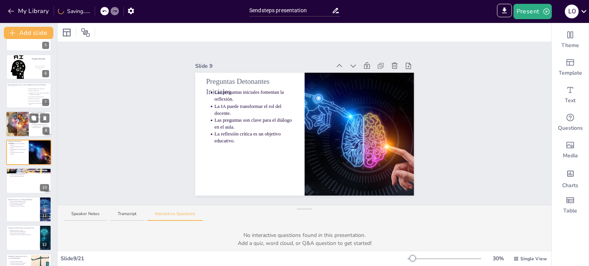
click at [14, 120] on div at bounding box center [17, 124] width 46 height 26
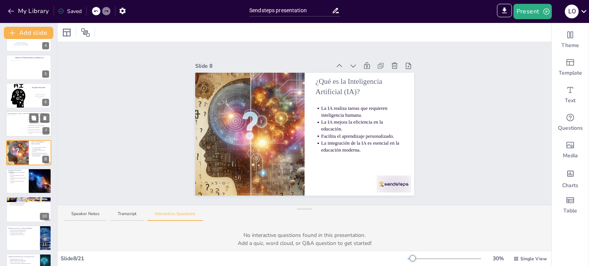
click at [19, 129] on div at bounding box center [16, 125] width 21 height 21
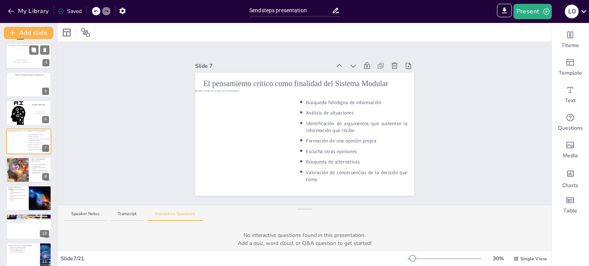
scroll to position [87, 0]
click at [25, 169] on div at bounding box center [17, 170] width 46 height 26
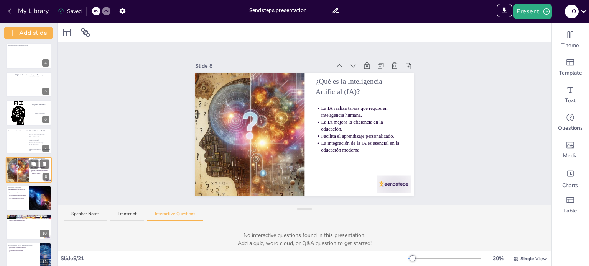
scroll to position [105, 0]
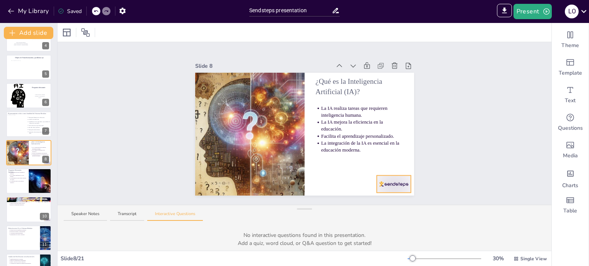
click at [380, 185] on div at bounding box center [393, 184] width 34 height 17
click at [31, 169] on div at bounding box center [40, 181] width 46 height 26
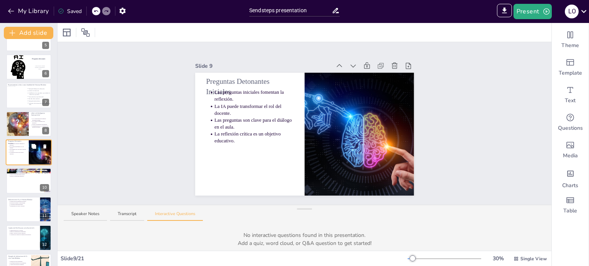
click at [29, 149] on button at bounding box center [33, 146] width 9 height 9
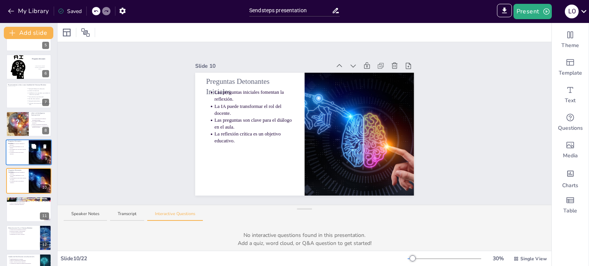
scroll to position [162, 0]
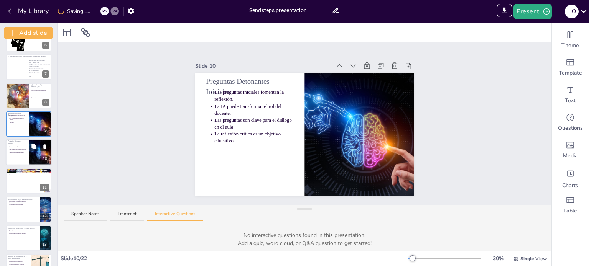
click at [44, 147] on icon at bounding box center [44, 147] width 3 height 4
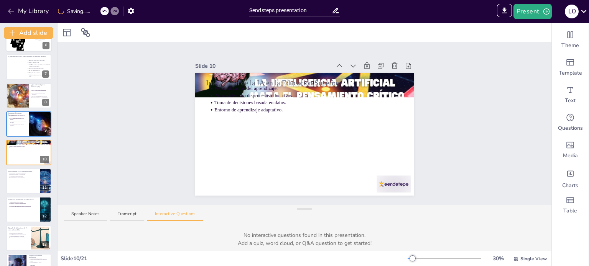
click at [19, 44] on div at bounding box center [29, 38] width 46 height 31
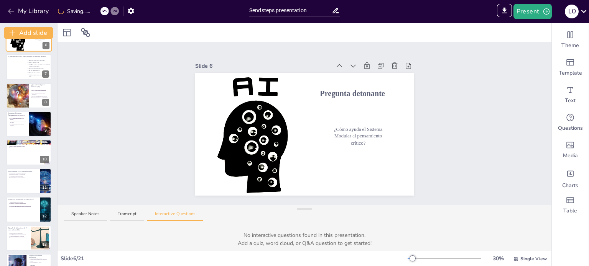
scroll to position [48, 0]
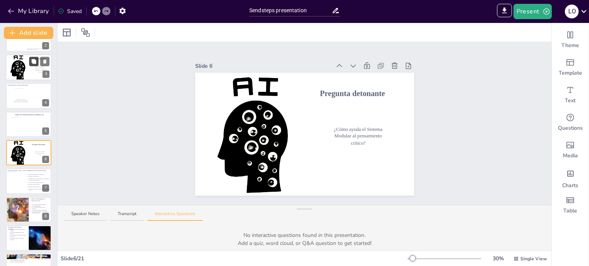
click at [35, 60] on icon at bounding box center [33, 61] width 5 height 5
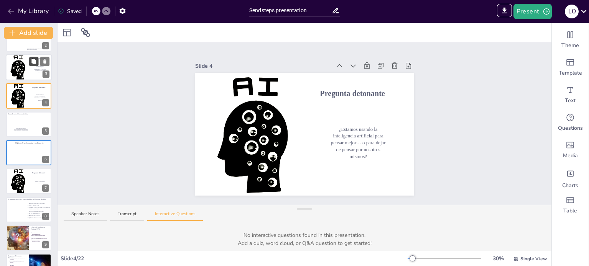
scroll to position [0, 0]
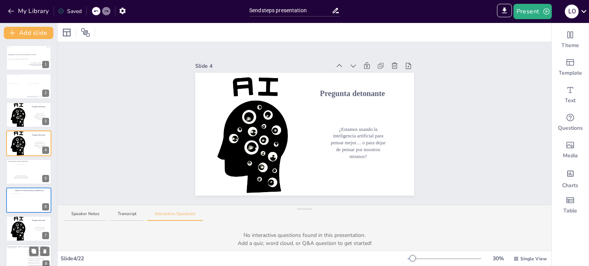
drag, startPoint x: 30, startPoint y: 138, endPoint x: 23, endPoint y: 250, distance: 112.1
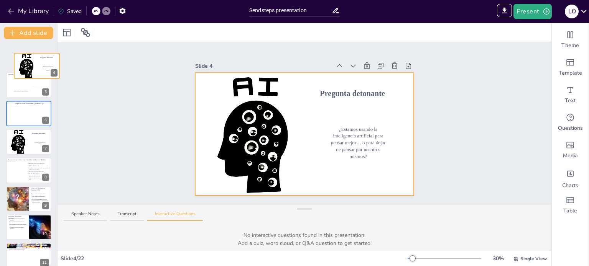
scroll to position [77, 0]
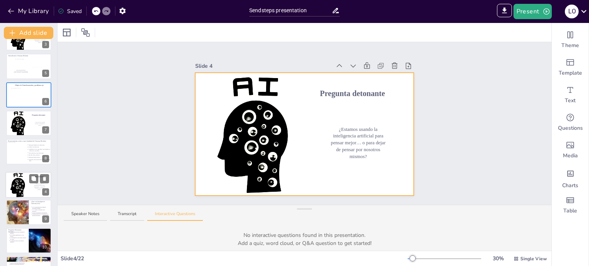
drag, startPoint x: 22, startPoint y: 145, endPoint x: 21, endPoint y: 189, distance: 44.1
click at [21, 189] on div at bounding box center [28, 185] width 45 height 30
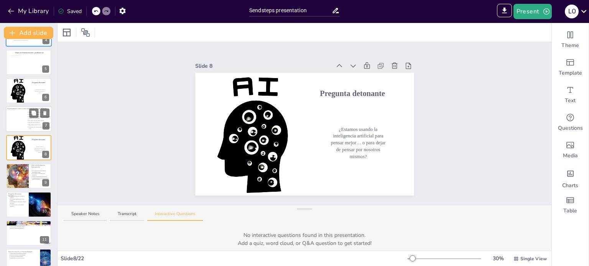
scroll to position [76, 0]
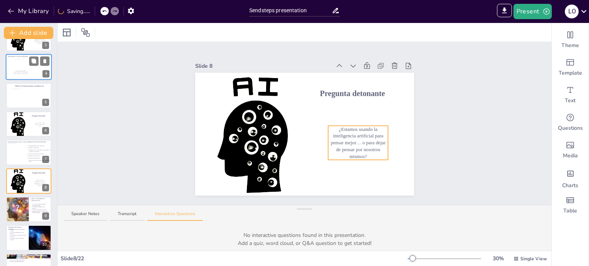
click at [343, 130] on p "¿Estamos usando la inteligencia artificial para pensar mejor… o para dejar de p…" at bounding box center [358, 143] width 60 height 34
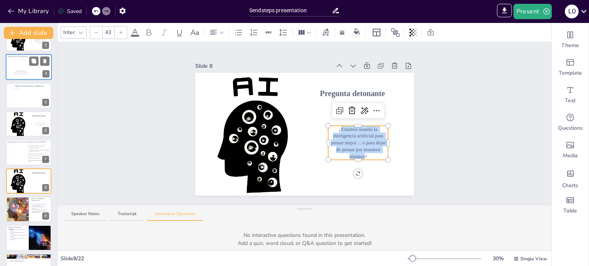
drag, startPoint x: 335, startPoint y: 127, endPoint x: 358, endPoint y: 151, distance: 33.6
click at [358, 151] on p "¿Estamos usando la inteligencia artificial para pensar mejor… o para dejar de p…" at bounding box center [358, 143] width 60 height 34
click at [153, 138] on div "Slide 1 Inteligencia Artificial y Pensamiento Crítico La IA ¿Aliada o enemiga d…" at bounding box center [304, 123] width 494 height 163
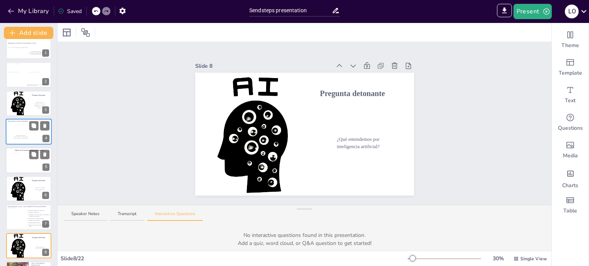
scroll to position [0, 0]
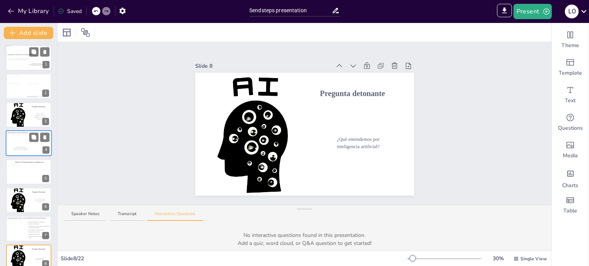
click at [28, 59] on span "La IA ¿Aliada o enemiga del Sistema Modular?" at bounding box center [18, 59] width 21 height 1
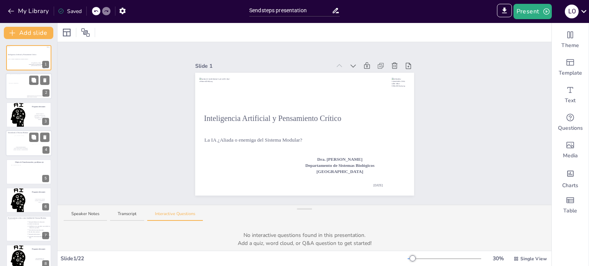
click at [20, 91] on div at bounding box center [17, 90] width 17 height 15
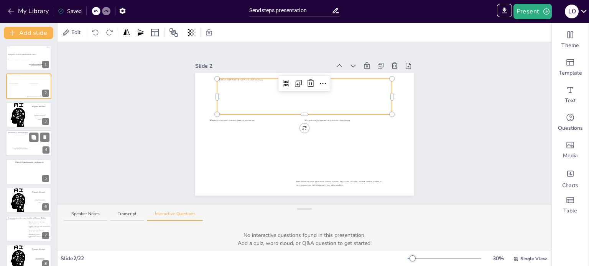
click at [250, 94] on div at bounding box center [304, 97] width 175 height 36
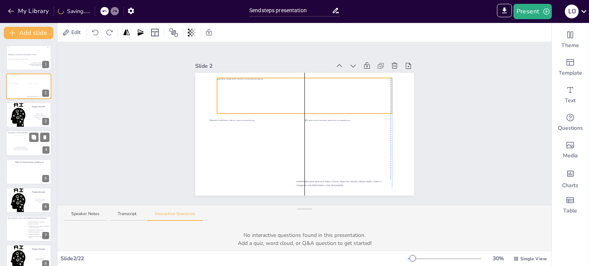
click at [251, 93] on div at bounding box center [304, 96] width 175 height 36
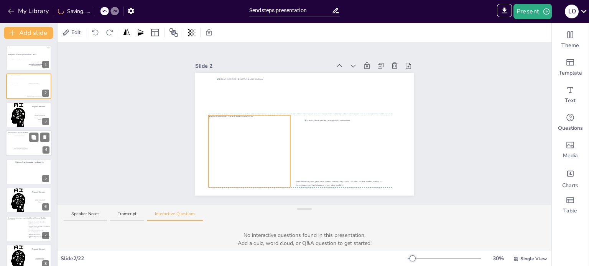
drag, startPoint x: 238, startPoint y: 145, endPoint x: 236, endPoint y: 141, distance: 4.0
click at [236, 141] on div at bounding box center [250, 151] width 82 height 72
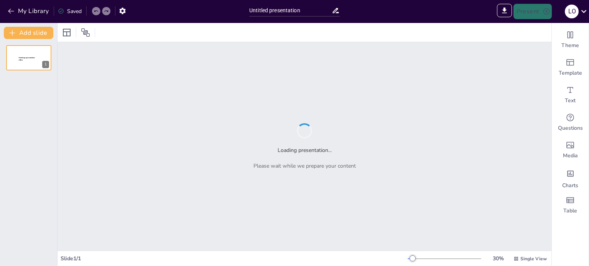
type input "Sendsteps presentation"
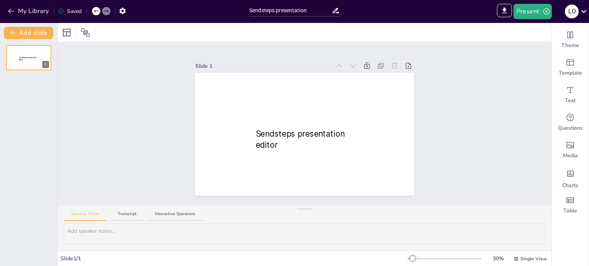
click at [96, 10] on icon at bounding box center [96, 11] width 5 height 5
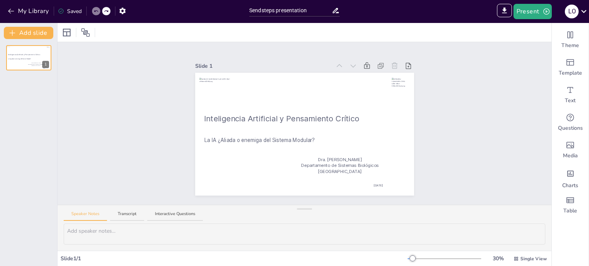
click at [6, 89] on div "Inteligencia Artificial y Pensamiento Crítico La IA ¿Aliada o enemiga del Siste…" at bounding box center [28, 152] width 57 height 227
click at [11, 117] on div "Inteligencia Artificial y Pensamiento Crítico La IA ¿Aliada o enemiga del Siste…" at bounding box center [28, 152] width 57 height 227
click at [10, 9] on icon "button" at bounding box center [11, 11] width 8 height 8
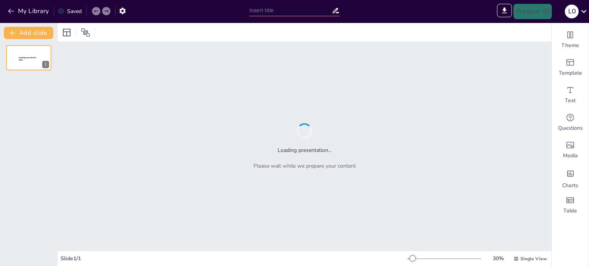
type input "Sendsteps presentation"
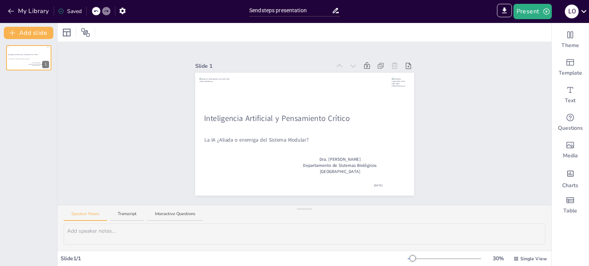
click at [17, 84] on div "Inteligencia Artificial y Pensamiento Crítico La IA ¿Aliada o enemiga del Siste…" at bounding box center [28, 152] width 57 height 227
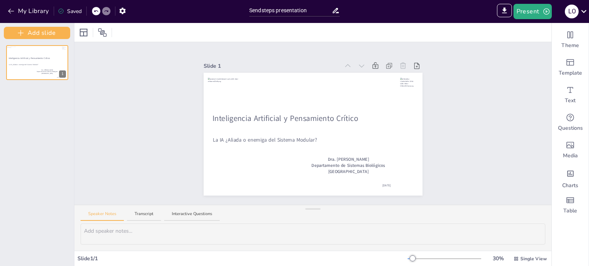
drag, startPoint x: 57, startPoint y: 74, endPoint x: 74, endPoint y: 81, distance: 18.2
click at [74, 81] on div at bounding box center [73, 144] width 3 height 243
click at [22, 7] on button "My Library" at bounding box center [29, 11] width 46 height 12
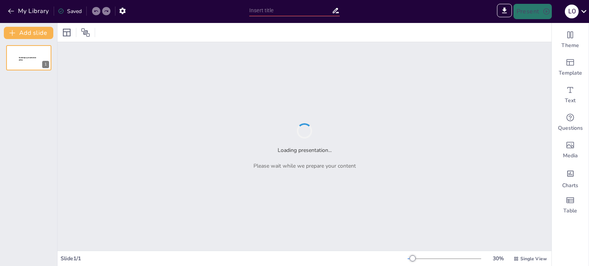
type input "Sendsteps presentation"
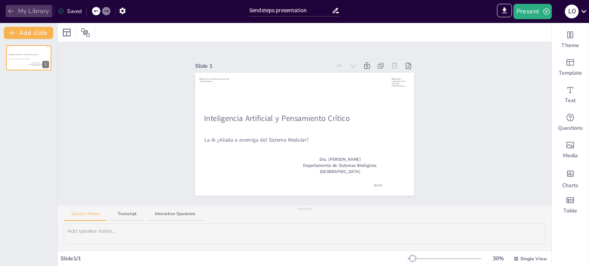
click at [29, 11] on button "My Library" at bounding box center [29, 11] width 46 height 12
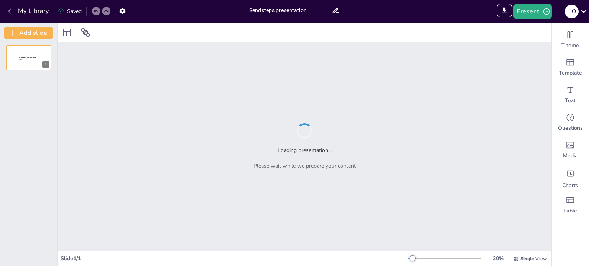
type input "Sendsteps presentation"
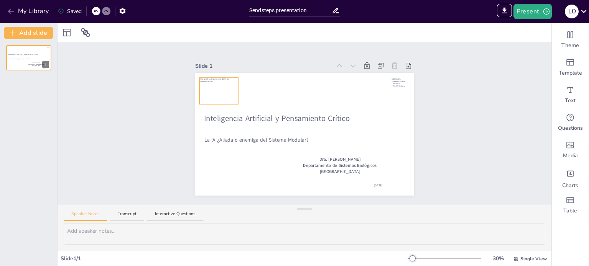
click at [210, 92] on div at bounding box center [218, 89] width 39 height 22
click at [212, 93] on div at bounding box center [218, 91] width 39 height 22
click at [19, 13] on button "My Library" at bounding box center [29, 11] width 46 height 12
